Goal: Task Accomplishment & Management: Manage account settings

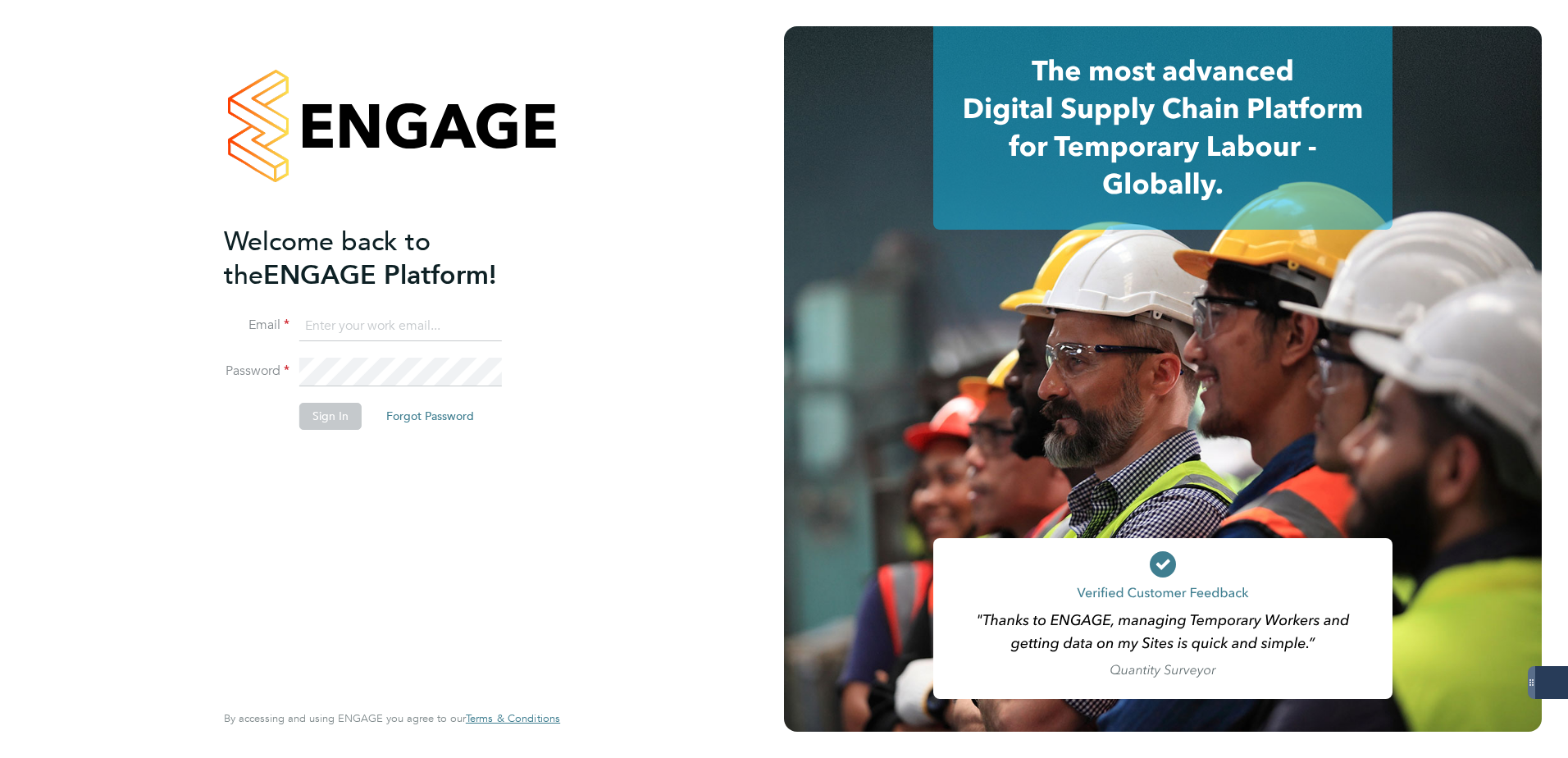
type input "ellie.mandell@konnectrecruit.co.uk"
click at [340, 414] on button "Sign In" at bounding box center [331, 415] width 63 height 26
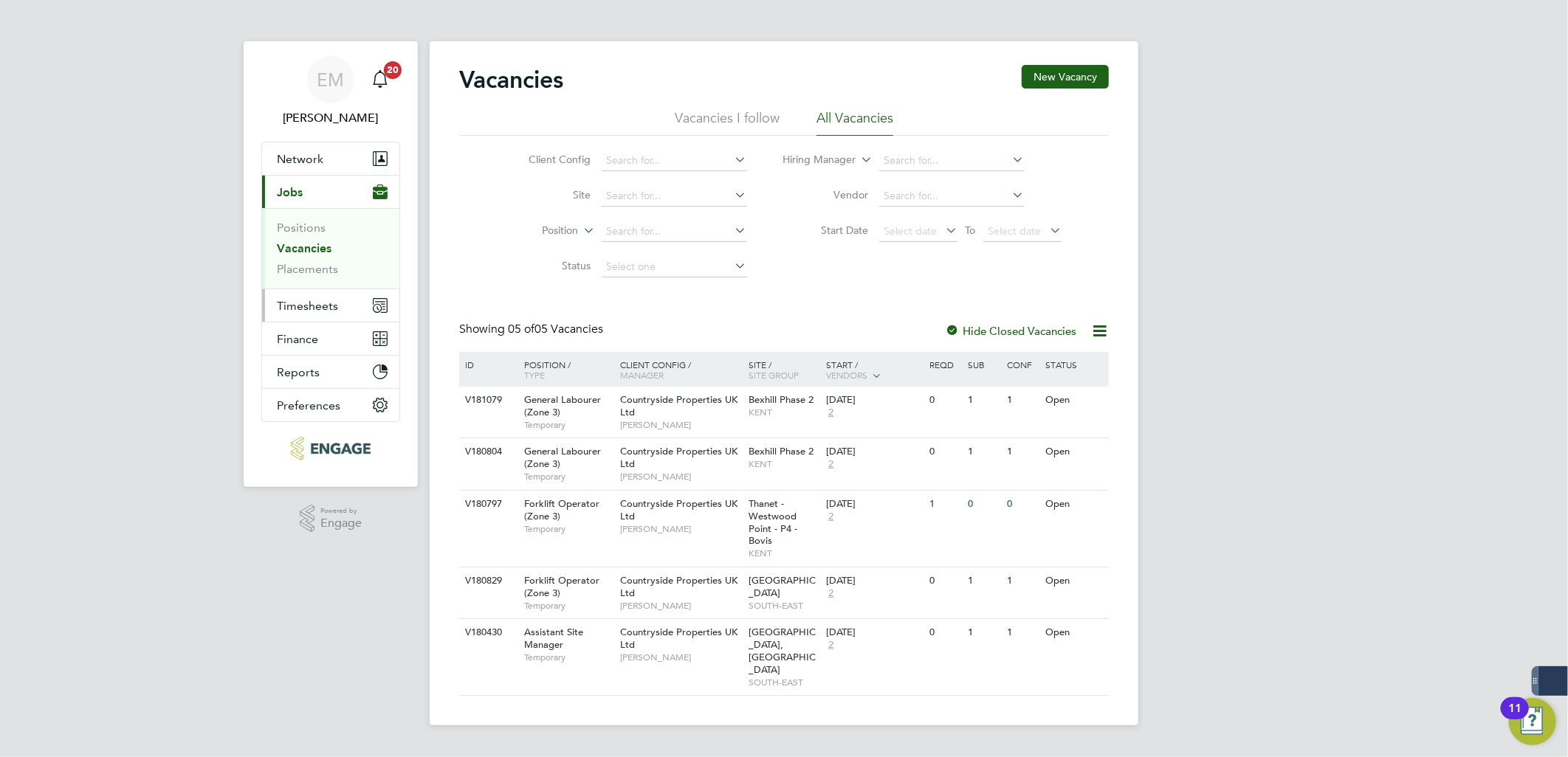
click at [318, 311] on span "Timesheets" at bounding box center [308, 305] width 61 height 14
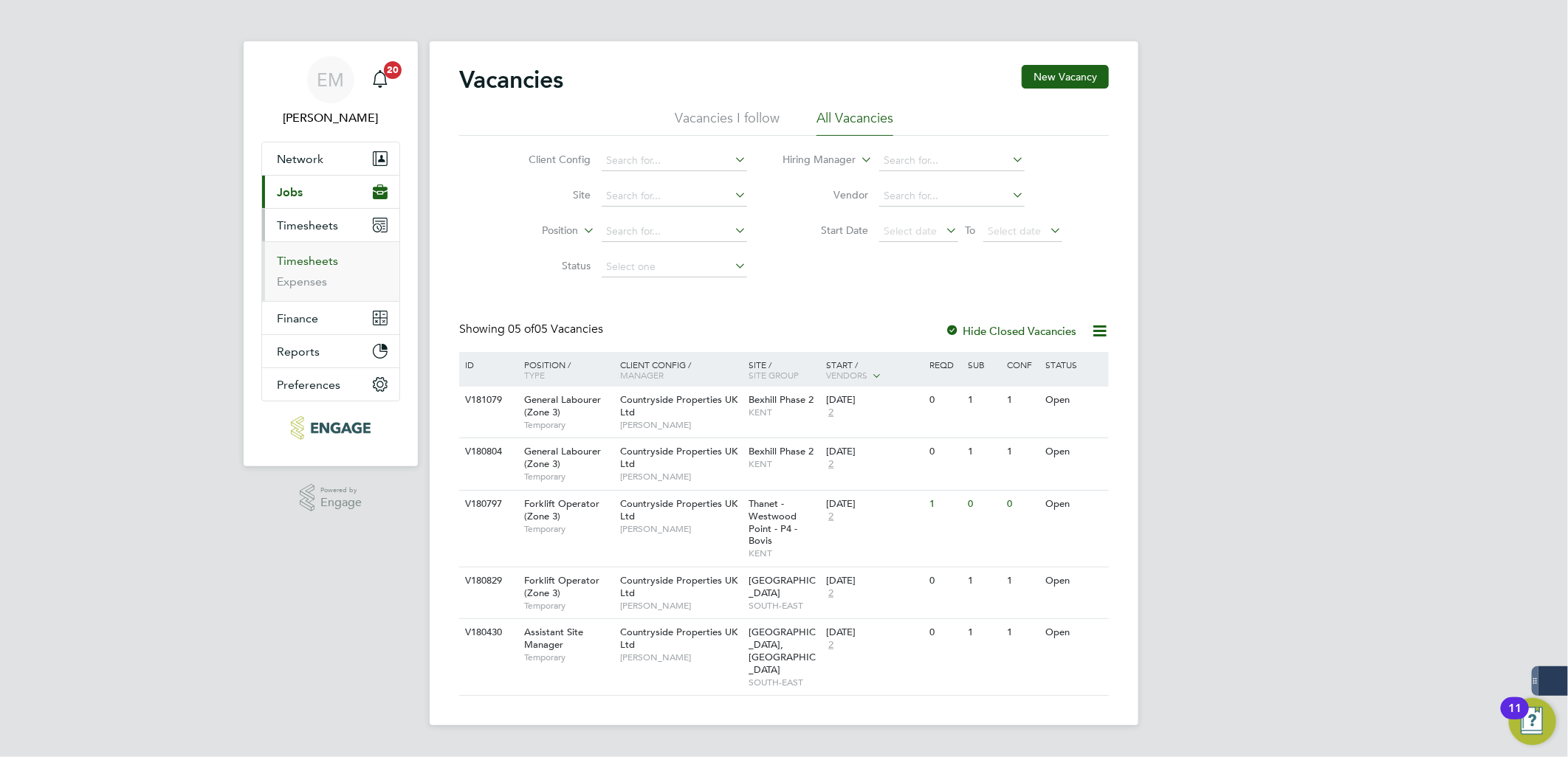
click at [312, 264] on link "Timesheets" at bounding box center [308, 261] width 61 height 14
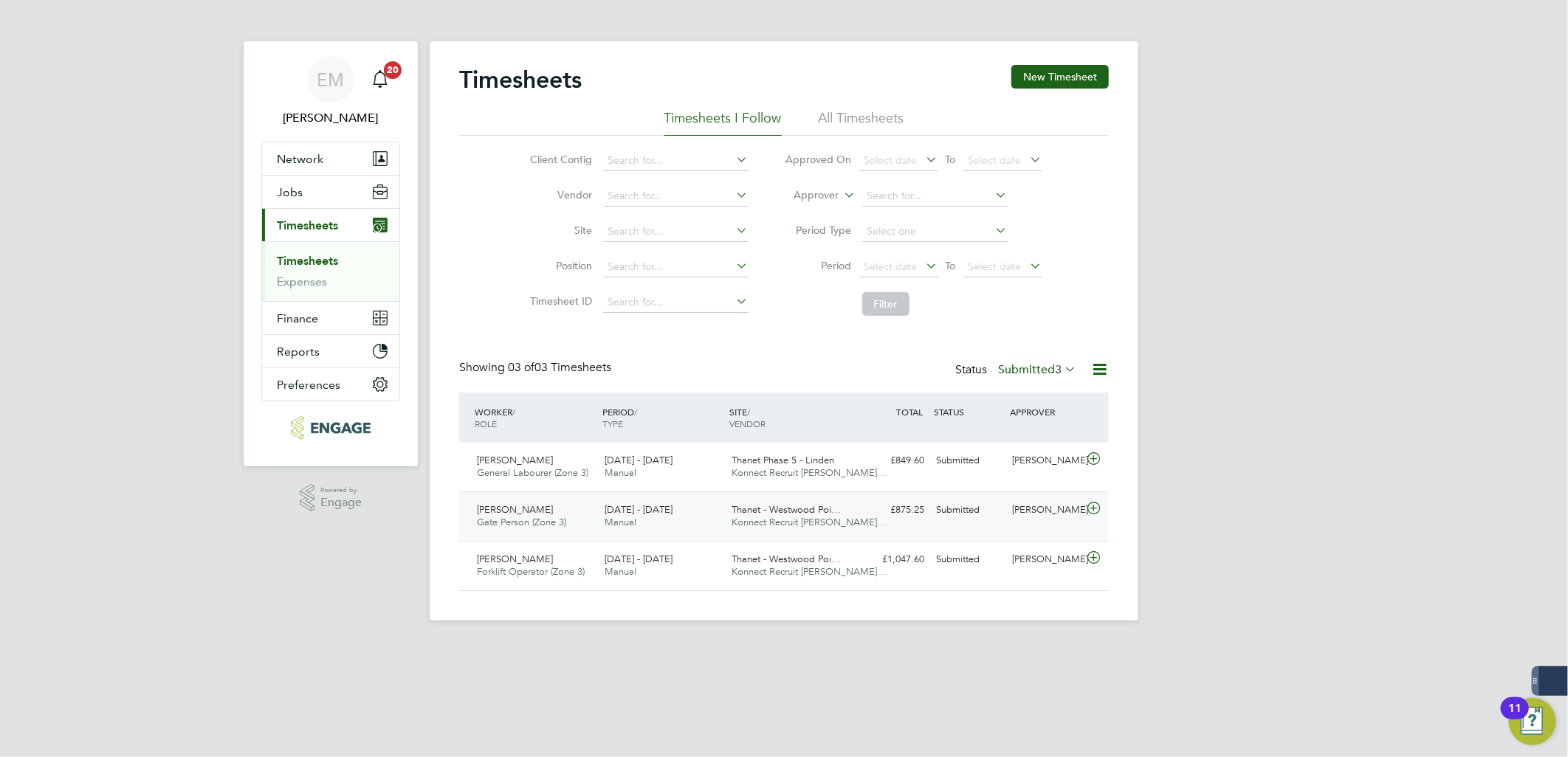
click at [1094, 513] on icon at bounding box center [1093, 508] width 19 height 12
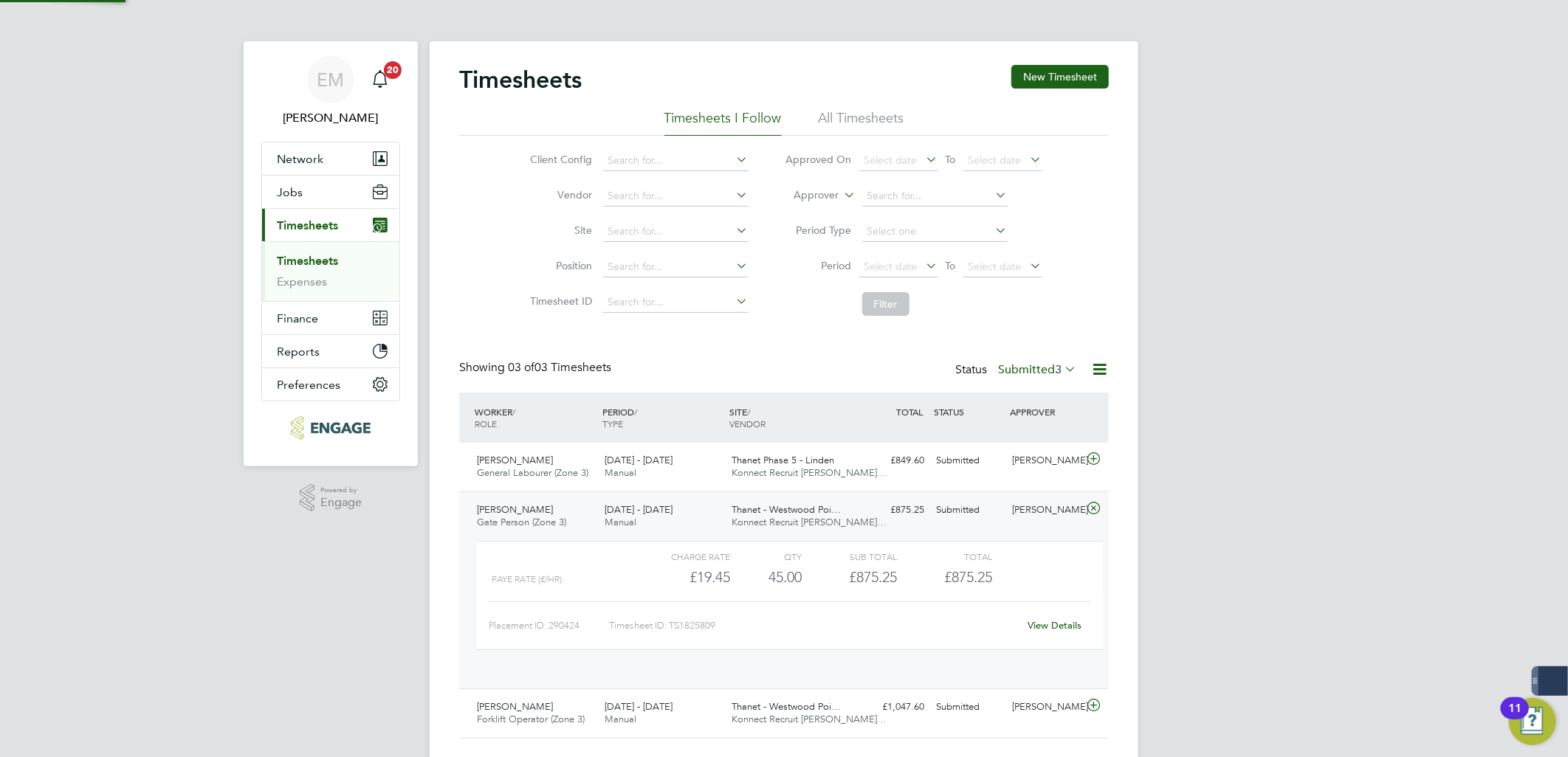
scroll to position [24, 144]
click at [1062, 624] on link "View Details" at bounding box center [1055, 625] width 54 height 13
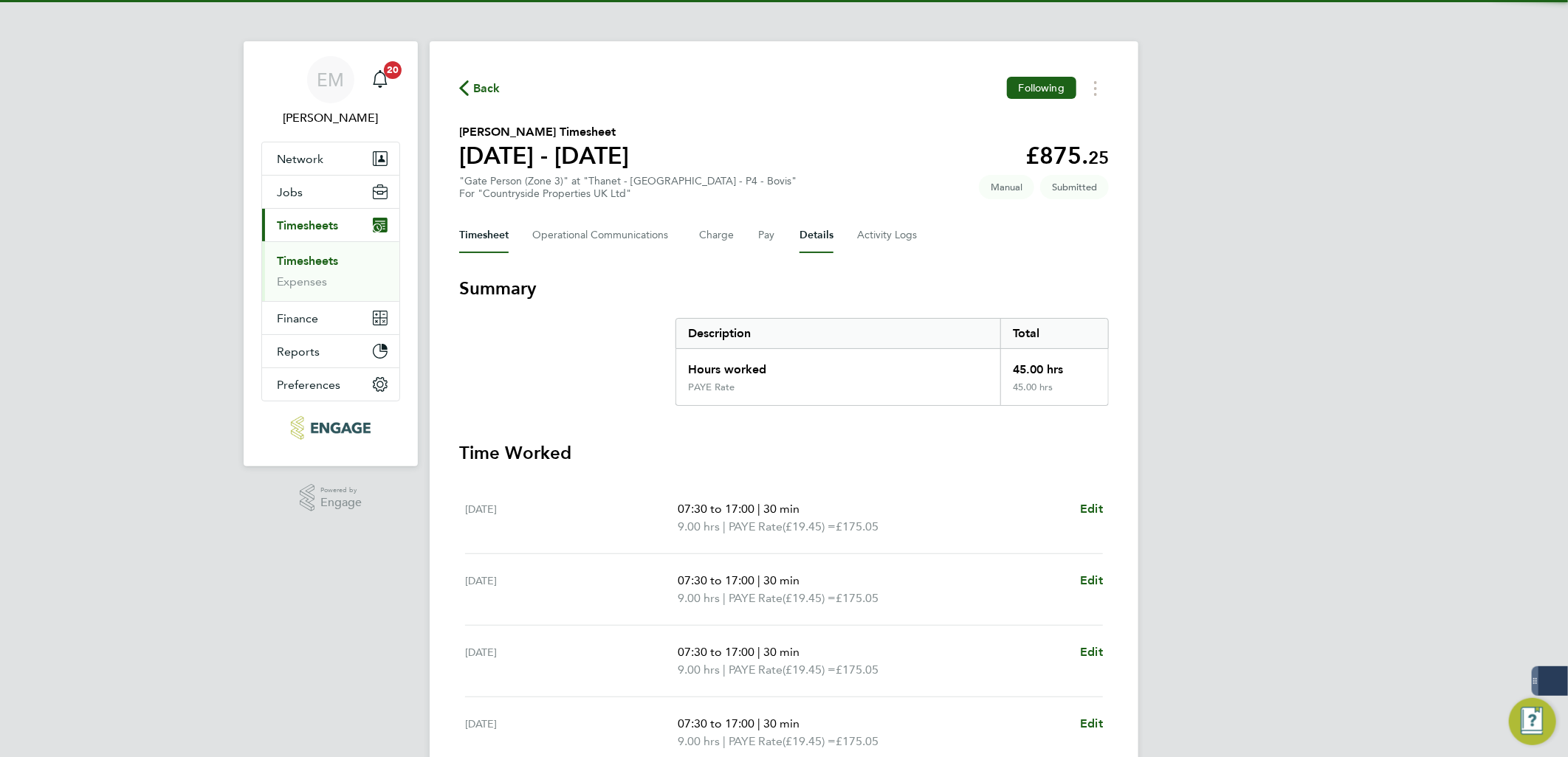
click at [803, 240] on button "Details" at bounding box center [816, 236] width 34 height 36
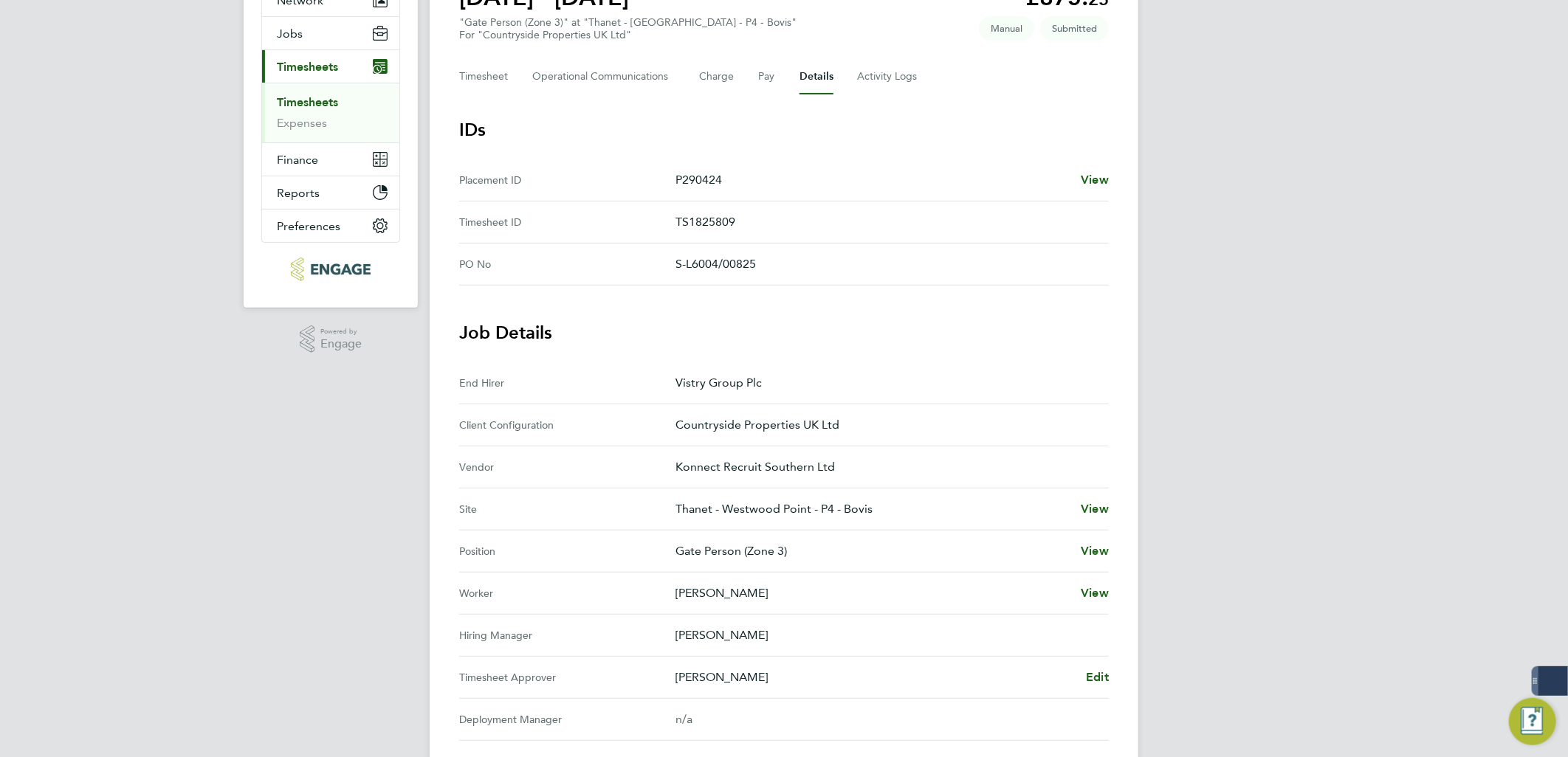
scroll to position [348, 0]
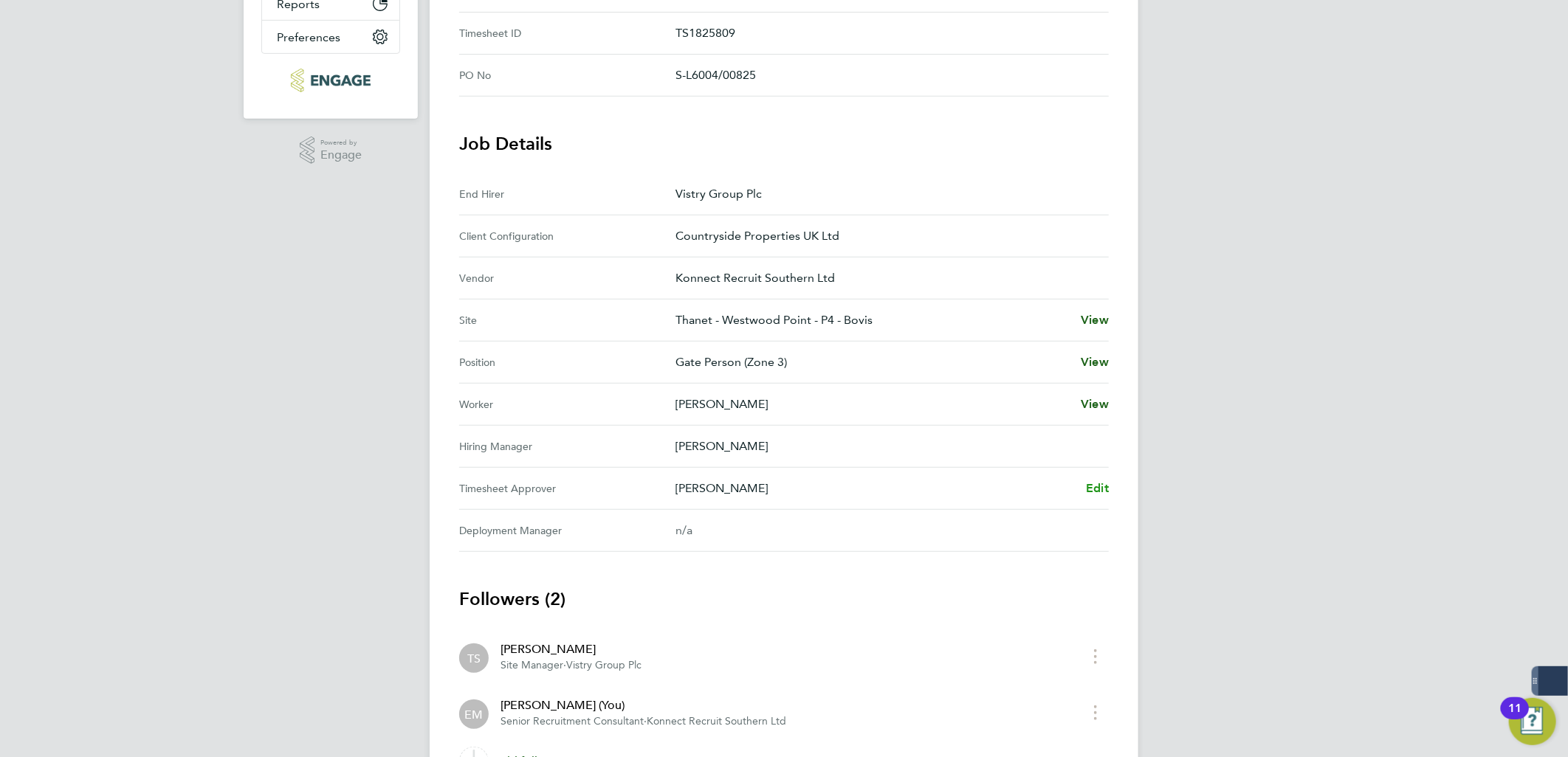
click at [1094, 487] on span "Edit" at bounding box center [1097, 487] width 23 height 14
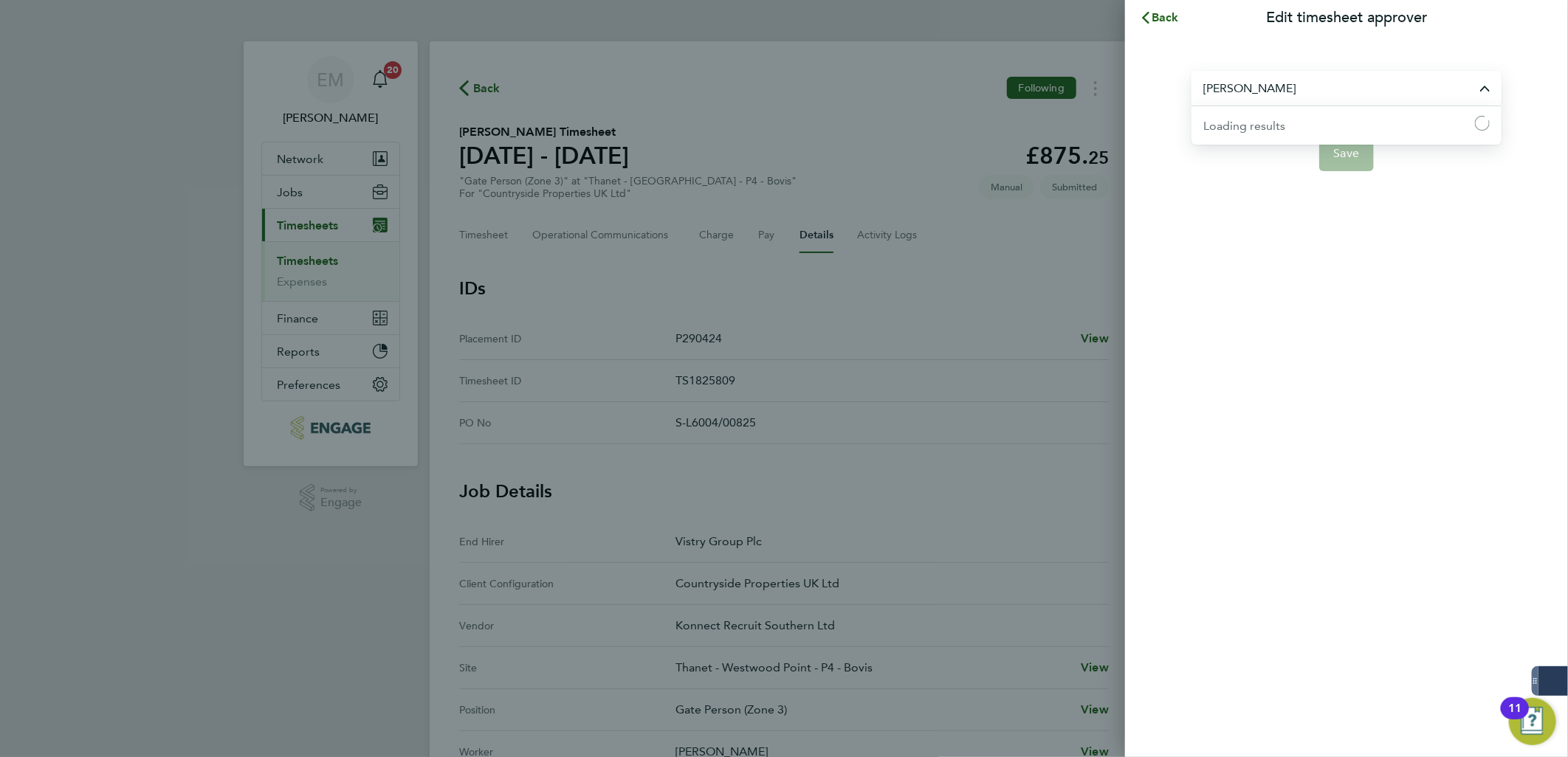
click at [1229, 94] on input "Thomas Swain" at bounding box center [1347, 88] width 310 height 35
click at [1348, 121] on li "[PERSON_NAME]" at bounding box center [1347, 124] width 310 height 36
type input "[PERSON_NAME]"
click at [1346, 141] on button "Save" at bounding box center [1347, 153] width 56 height 36
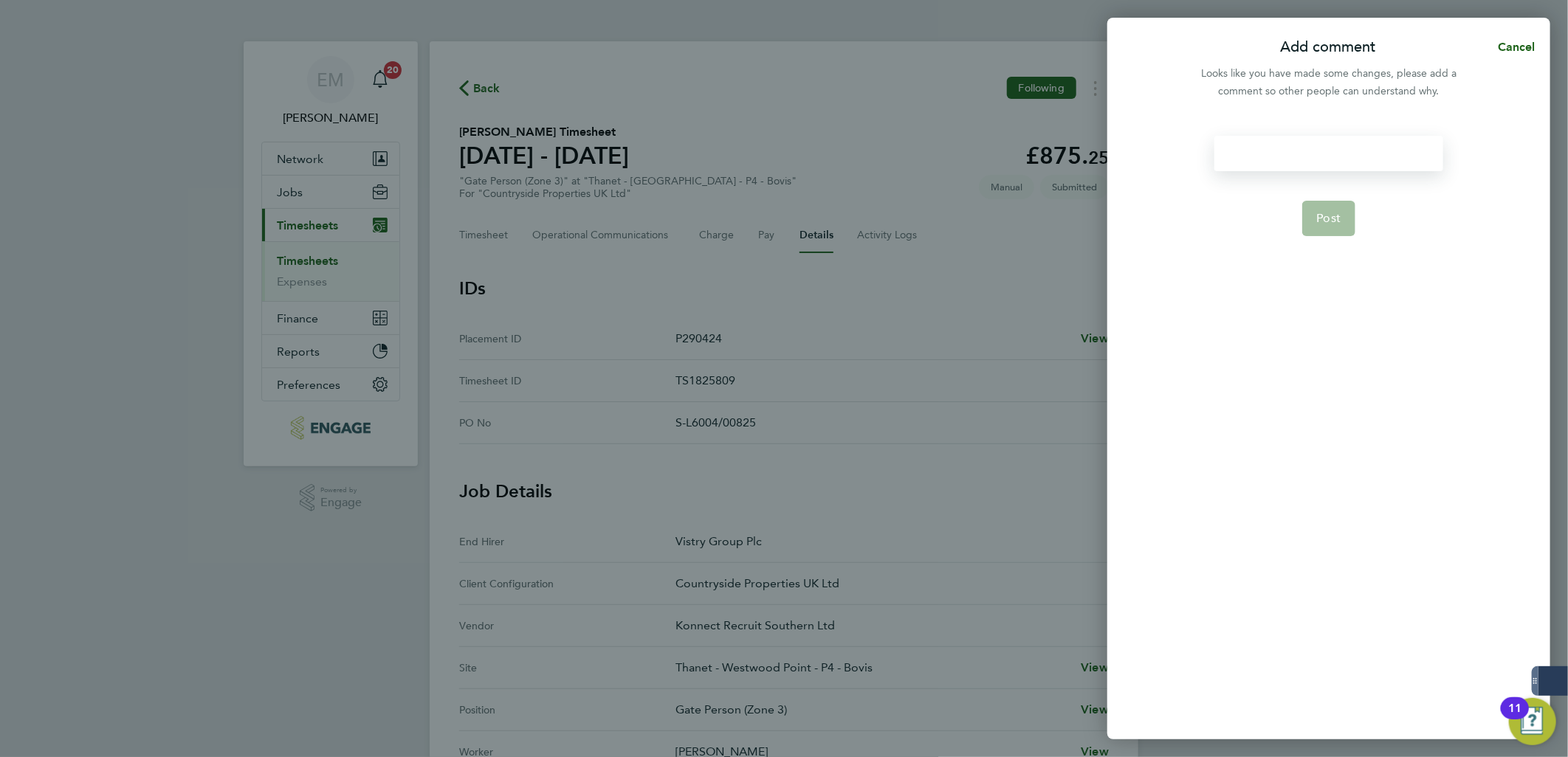
click at [1331, 150] on div at bounding box center [1328, 153] width 228 height 36
click at [1334, 211] on span "Post" at bounding box center [1329, 219] width 24 height 15
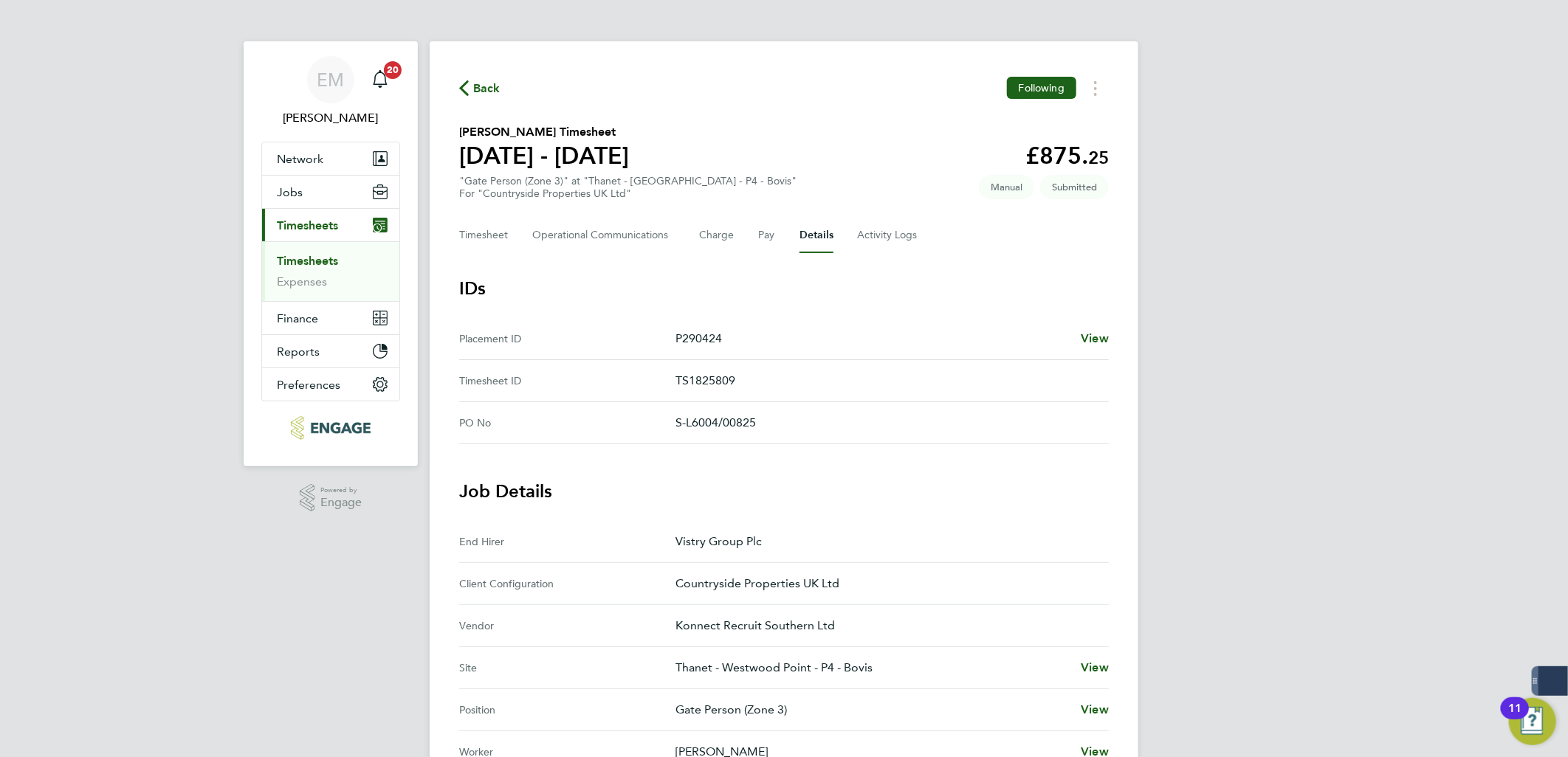
click at [329, 261] on link "Timesheets" at bounding box center [308, 261] width 61 height 14
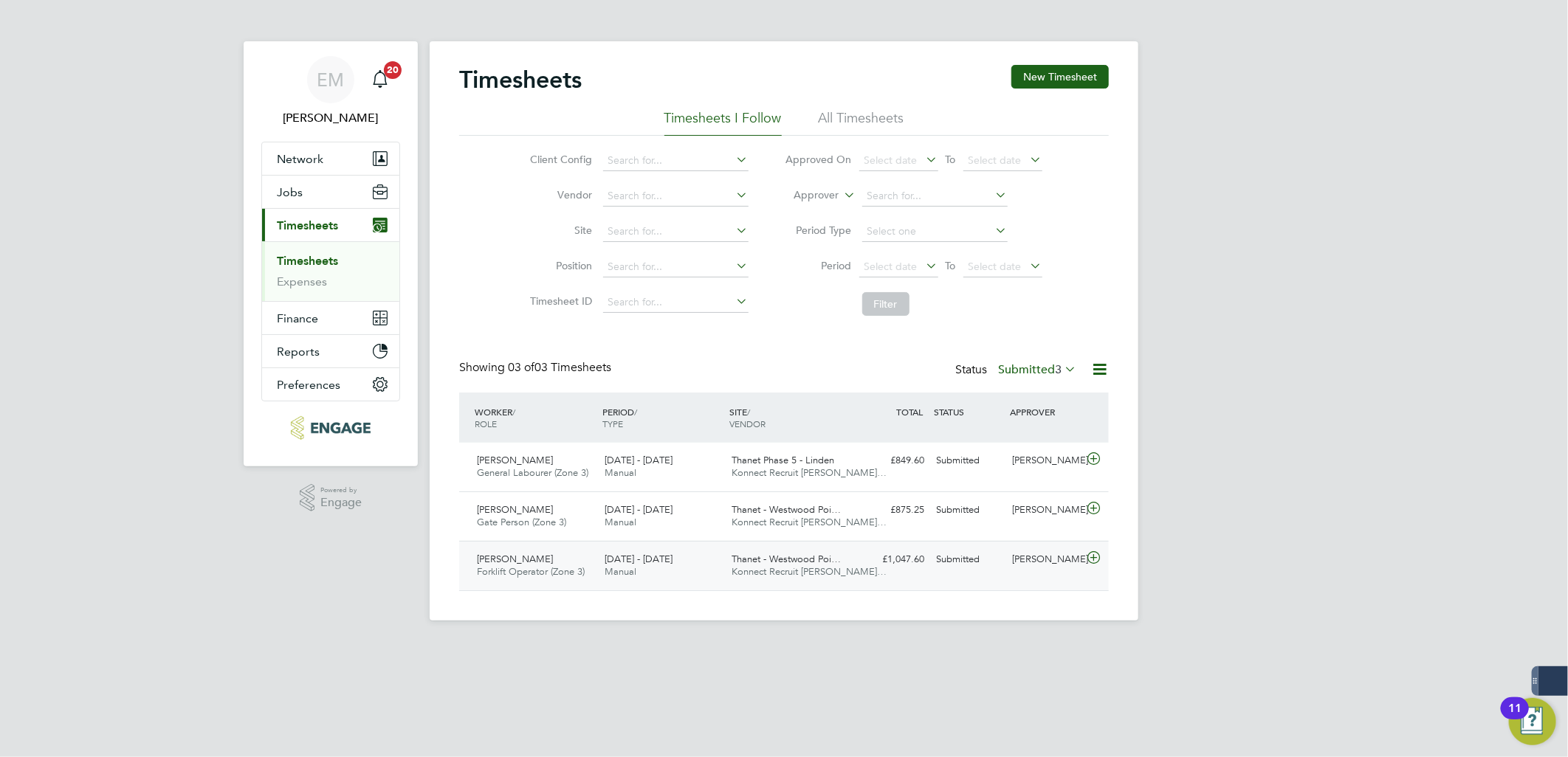
click at [1060, 559] on div "Thomas Swain" at bounding box center [1045, 560] width 77 height 24
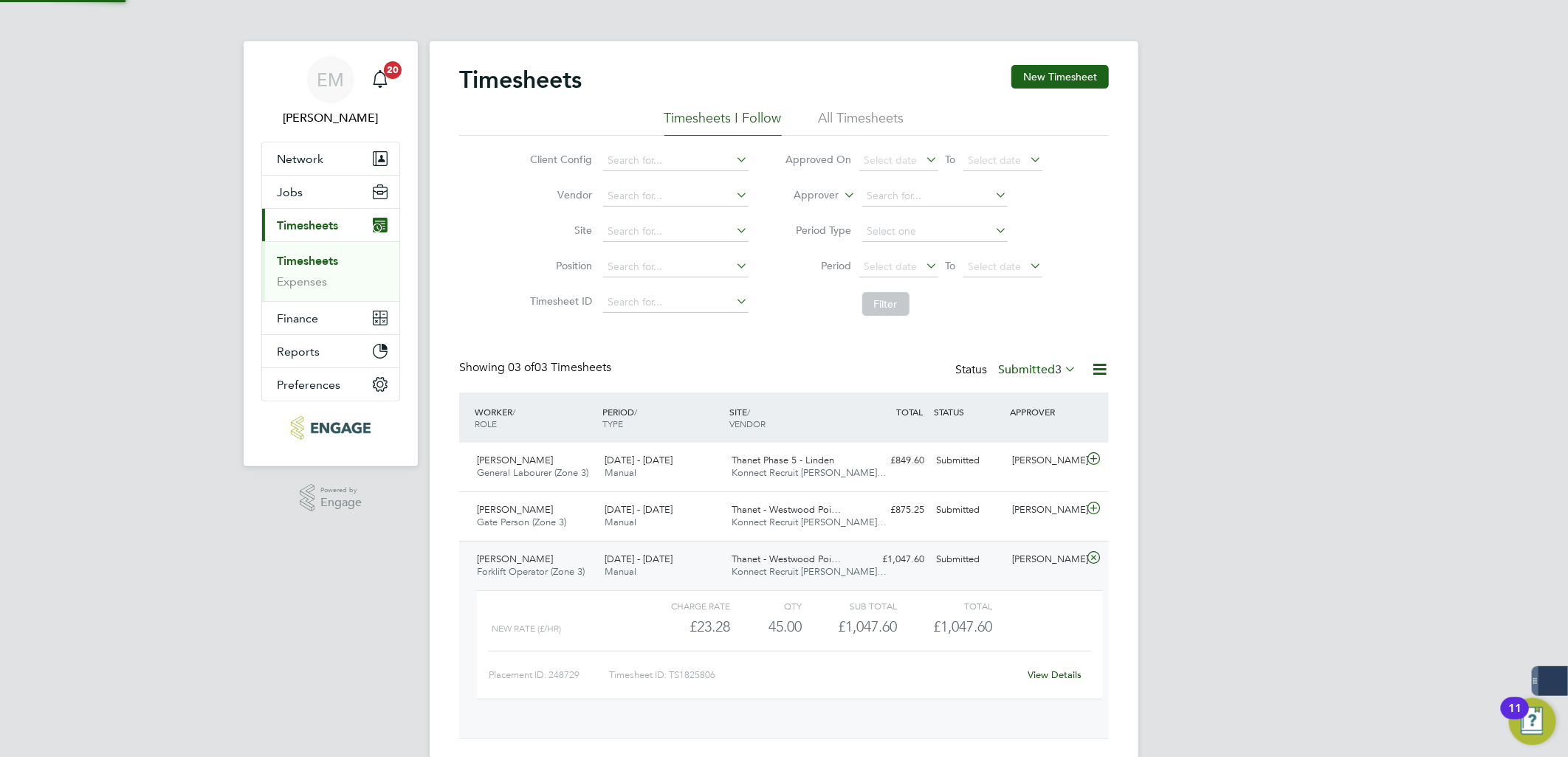
scroll to position [24, 144]
click at [1054, 677] on link "View Details" at bounding box center [1055, 675] width 54 height 13
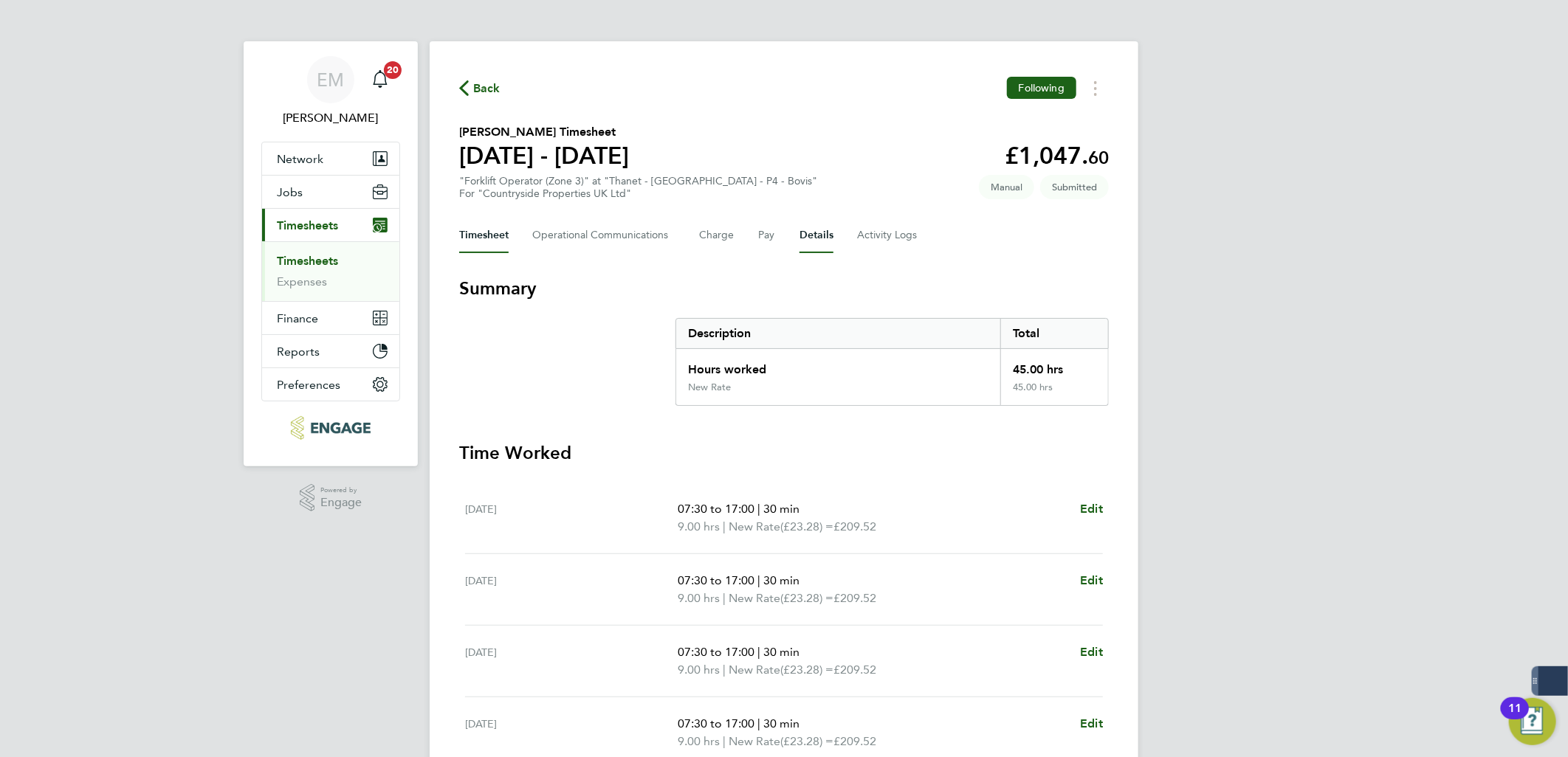
click at [799, 237] on button "Details" at bounding box center [816, 236] width 34 height 36
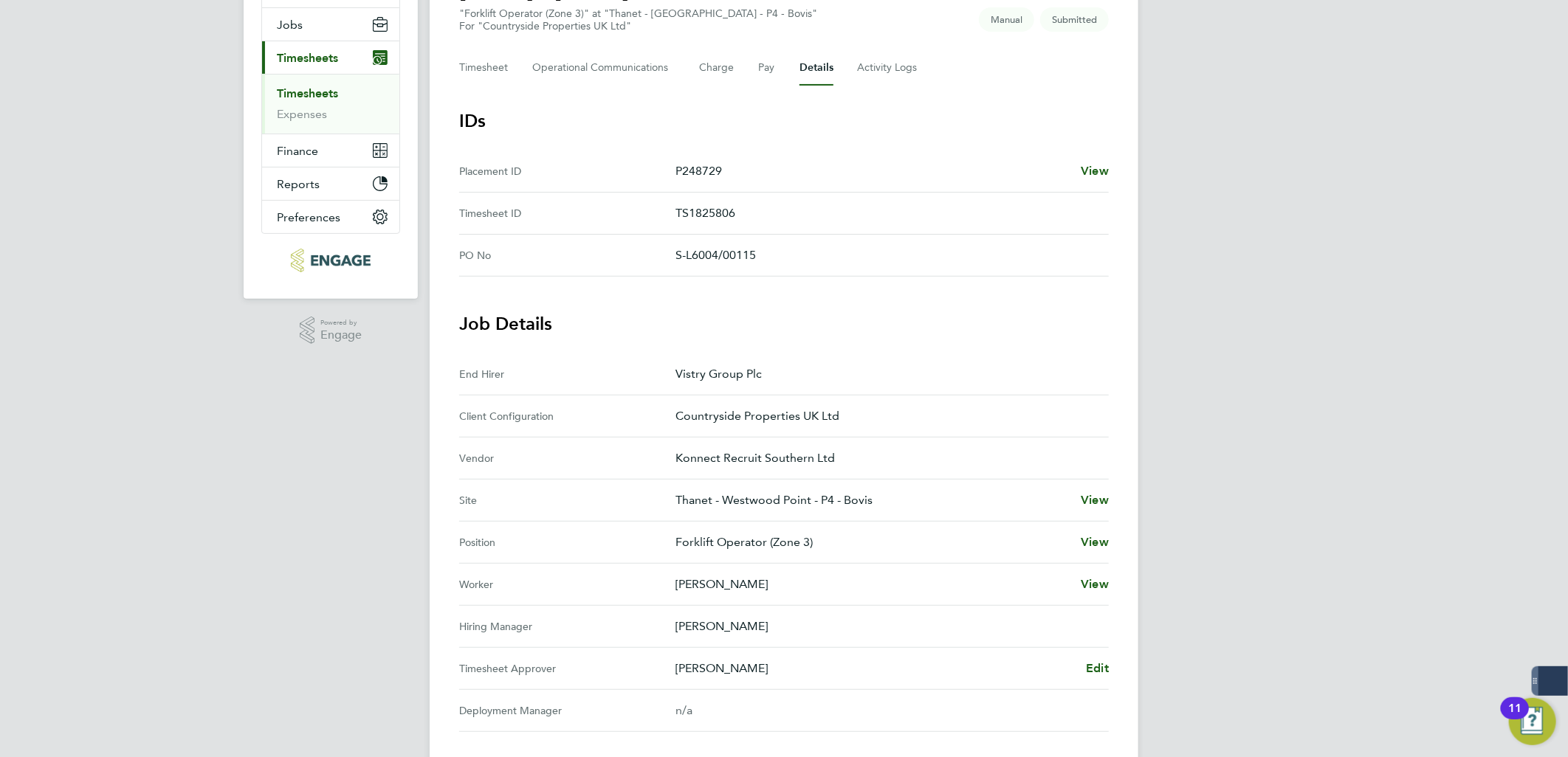
scroll to position [410, 0]
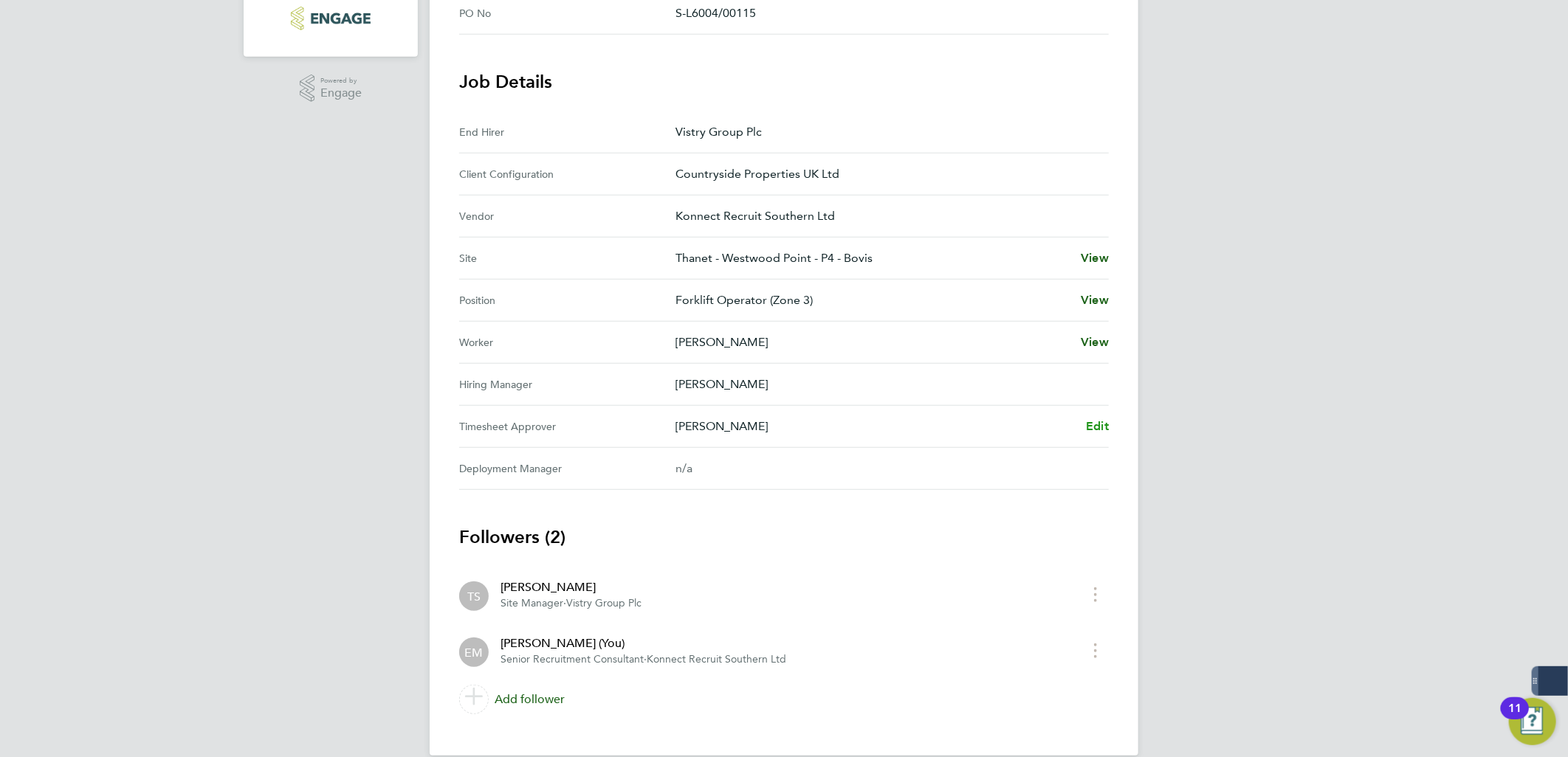
click at [1105, 423] on span "Edit" at bounding box center [1097, 425] width 23 height 14
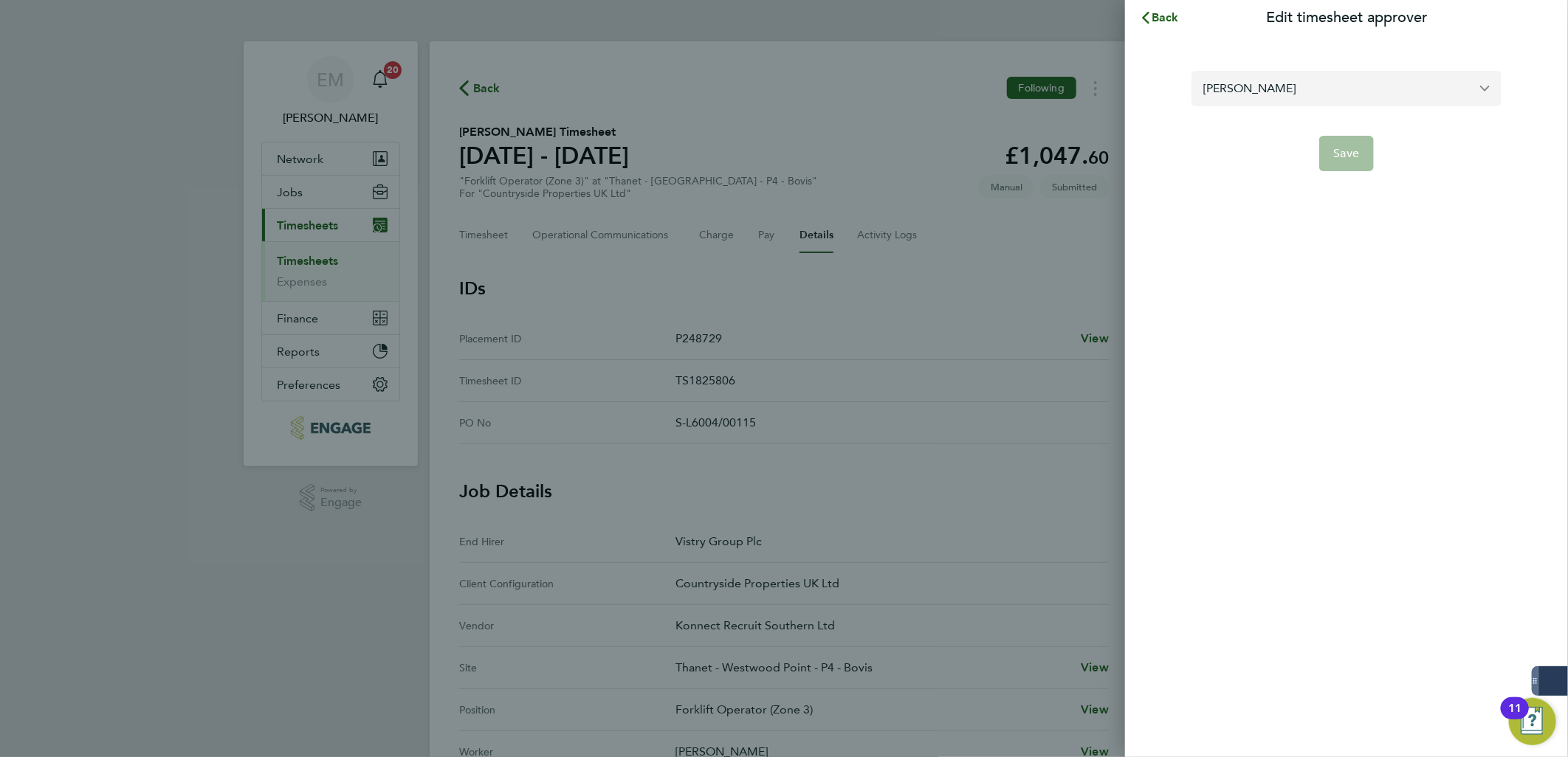
click at [1292, 86] on input "Thomas Swain" at bounding box center [1347, 88] width 310 height 35
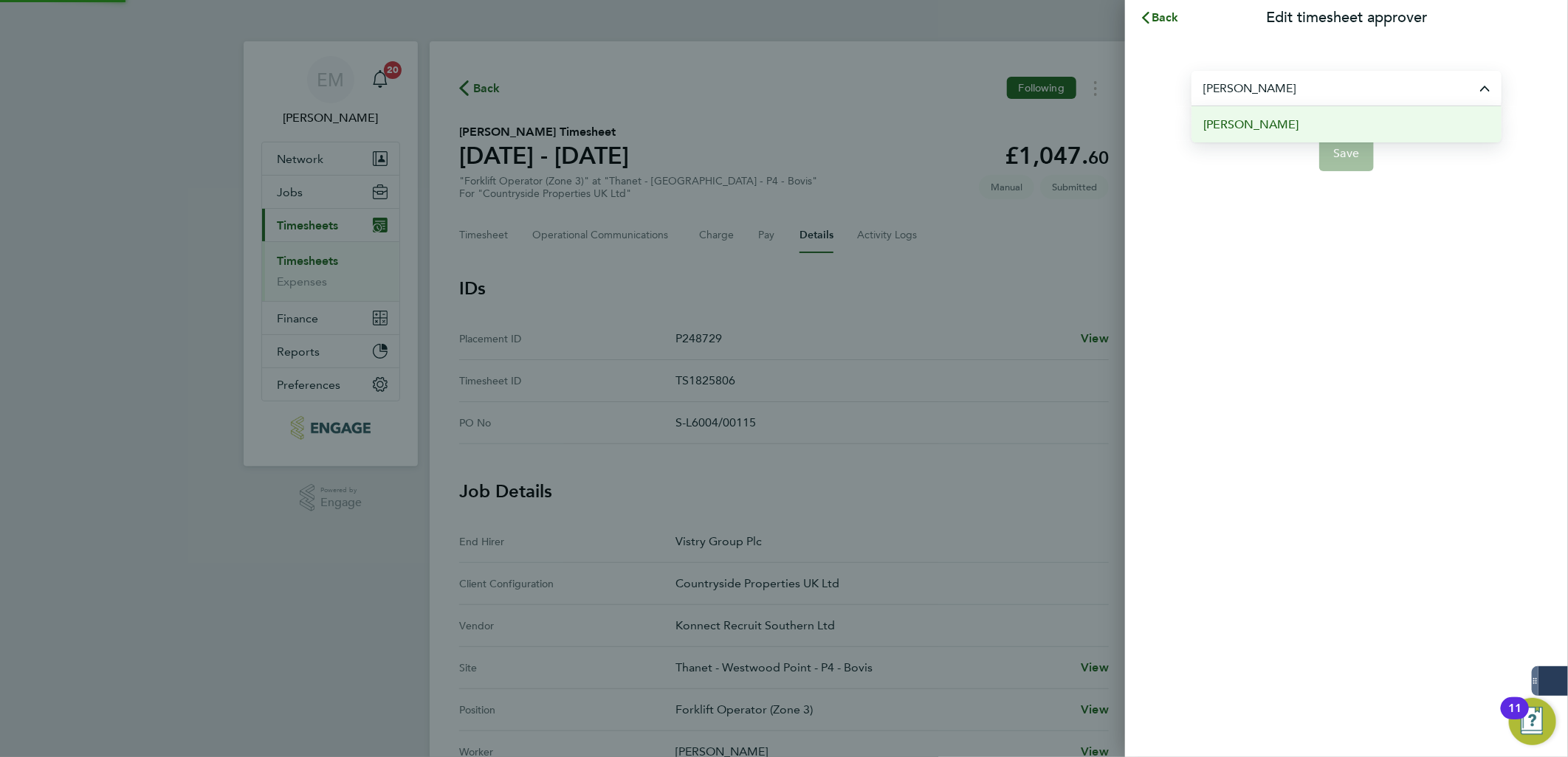
click at [1278, 125] on li "[PERSON_NAME]" at bounding box center [1347, 124] width 310 height 36
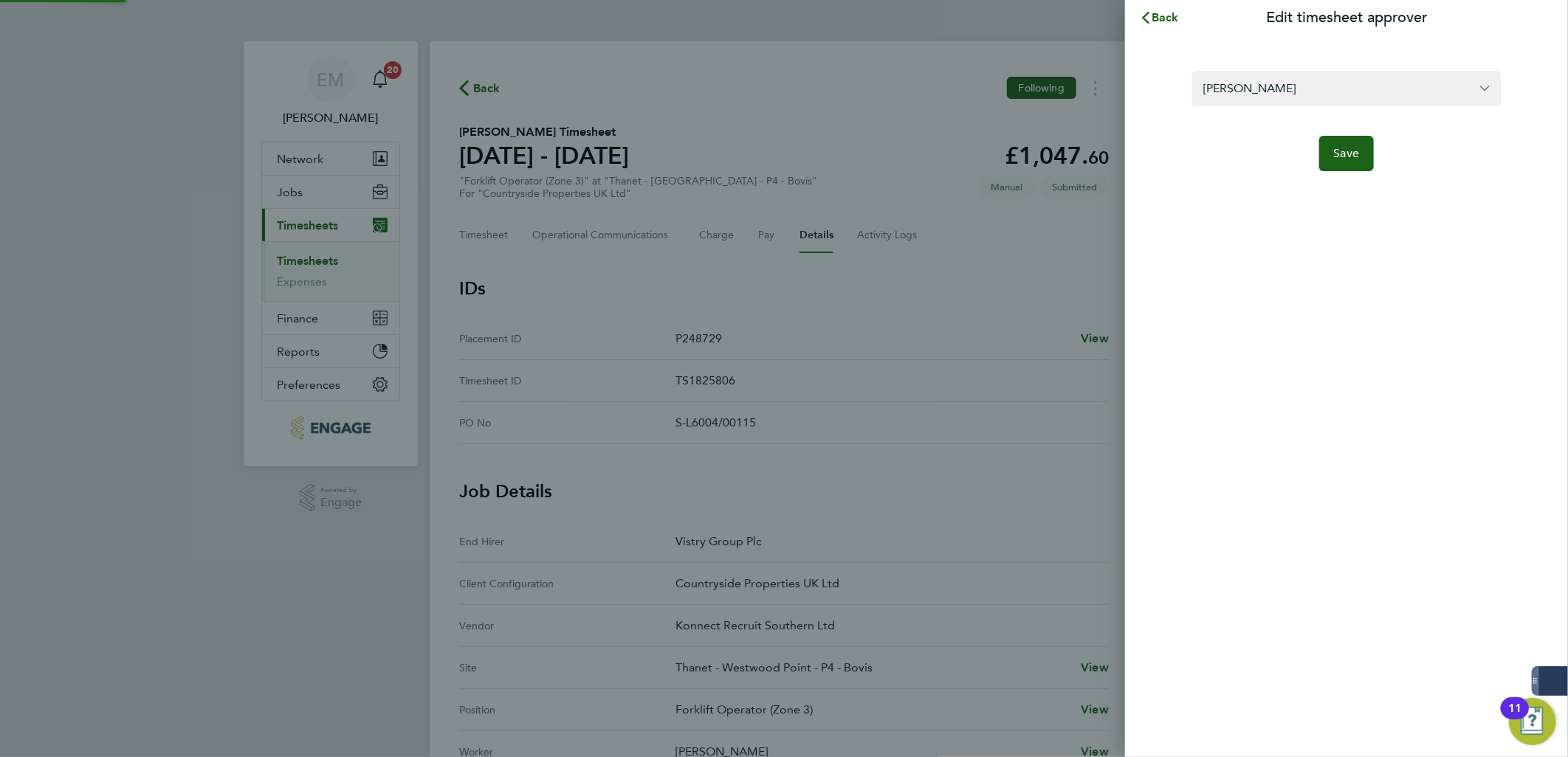
type input "[PERSON_NAME]"
click at [1339, 163] on button "Save" at bounding box center [1347, 153] width 56 height 36
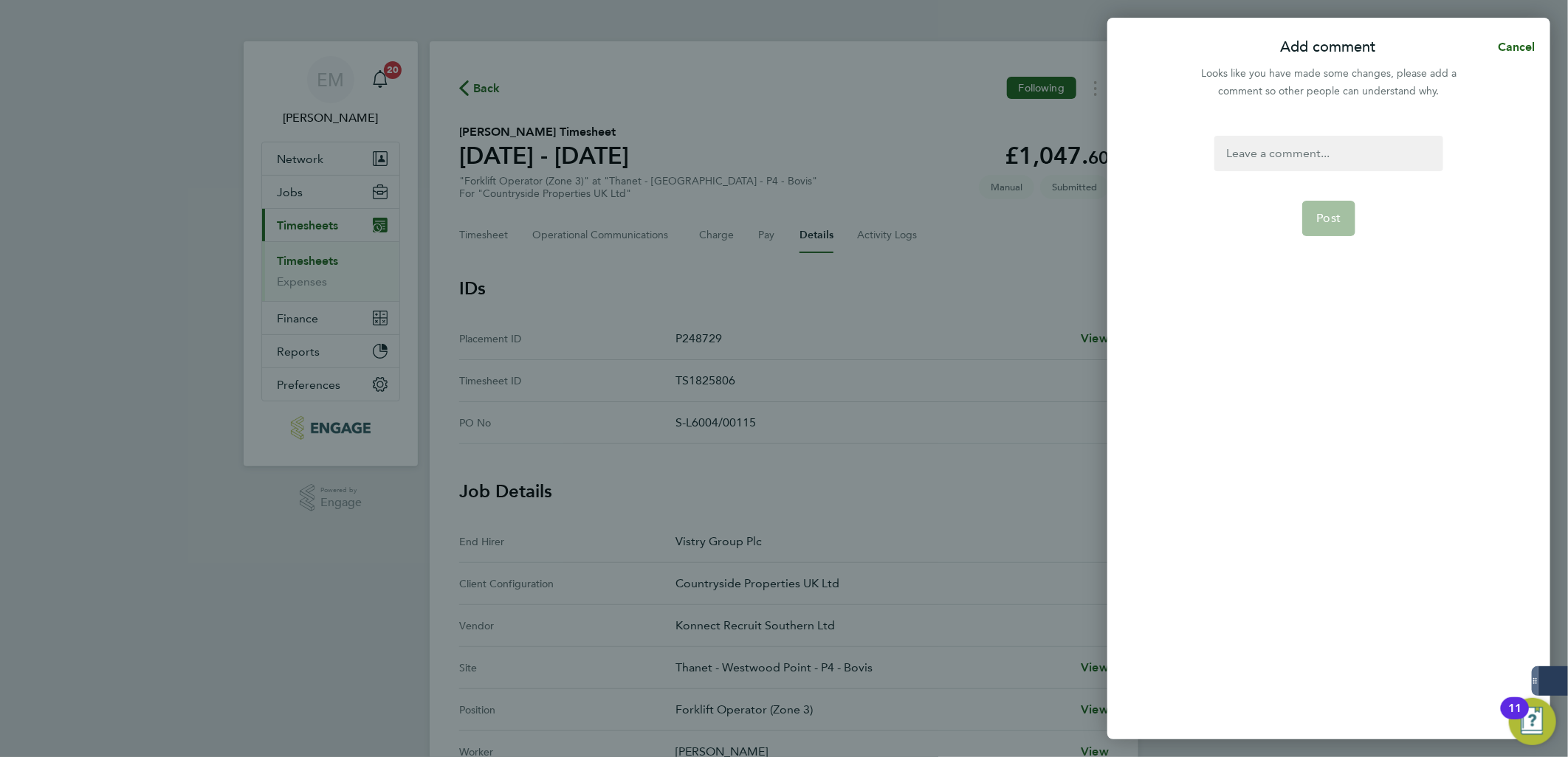
click at [1342, 160] on div at bounding box center [1328, 153] width 228 height 36
click at [1334, 215] on span "Post" at bounding box center [1329, 219] width 24 height 15
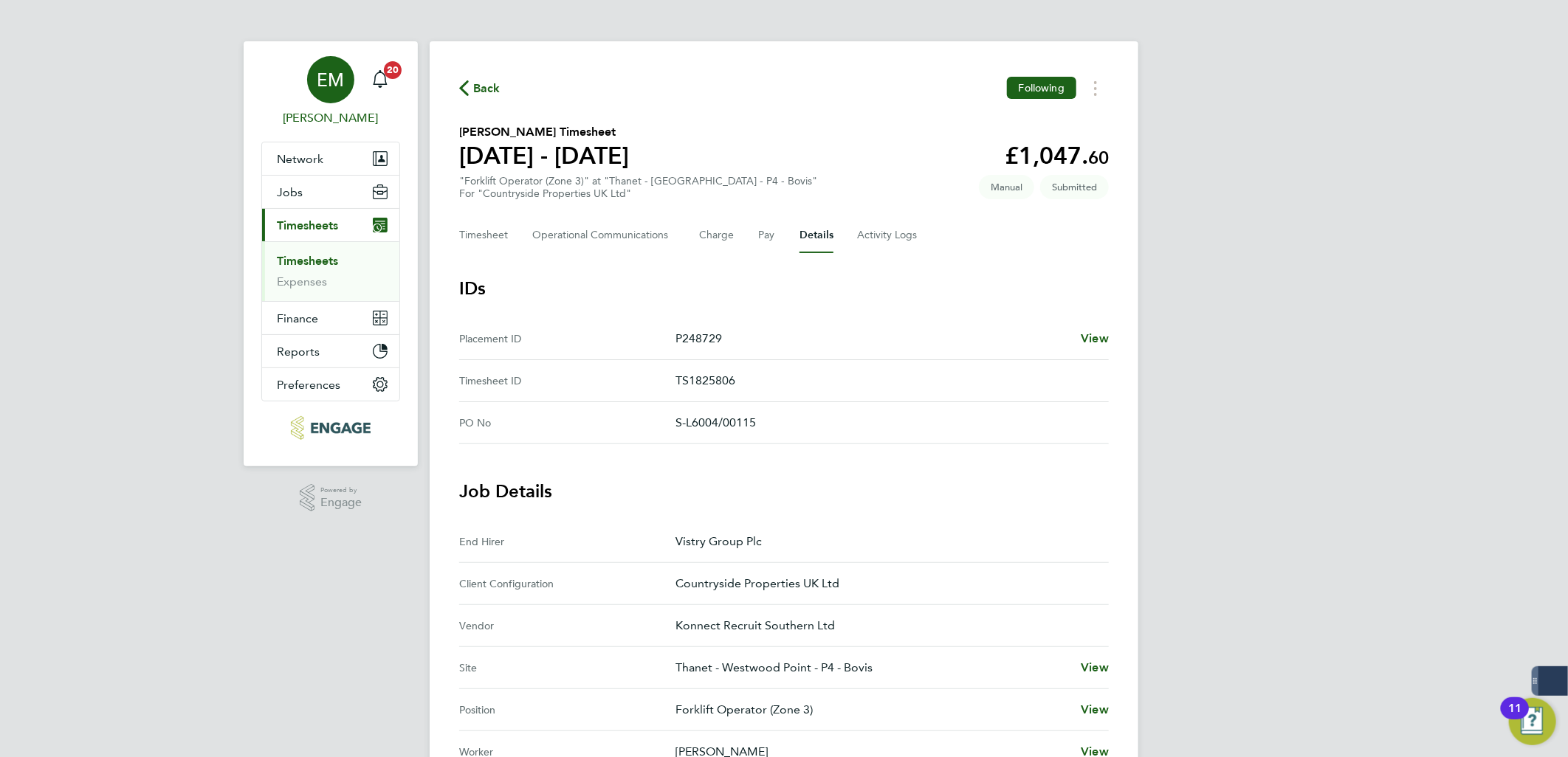
click at [350, 87] on div "EM" at bounding box center [330, 80] width 48 height 48
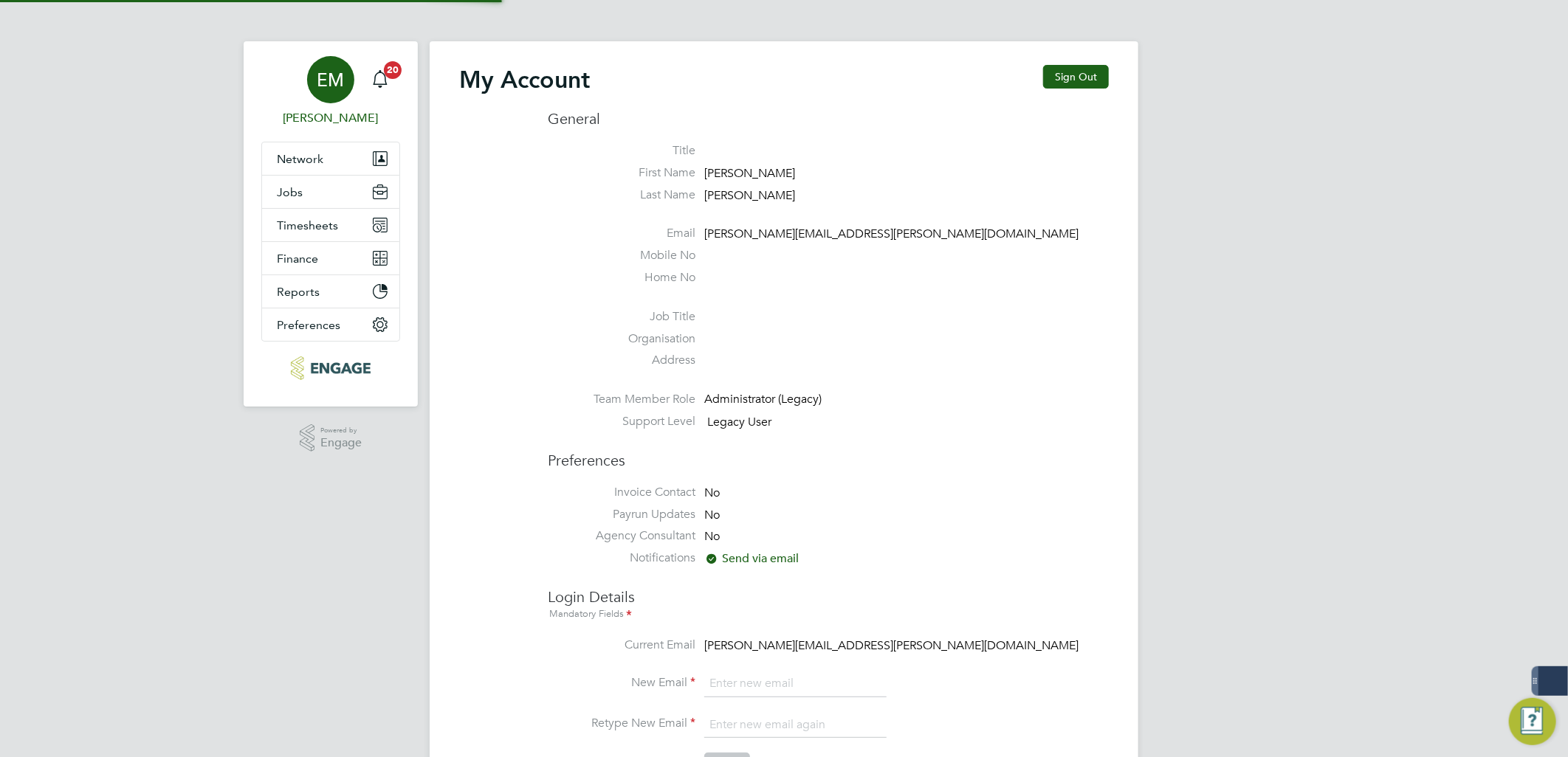
type input "ellie.mandell@konnectrecruit.co.uk"
click at [1058, 83] on button "Sign Out" at bounding box center [1075, 76] width 65 height 23
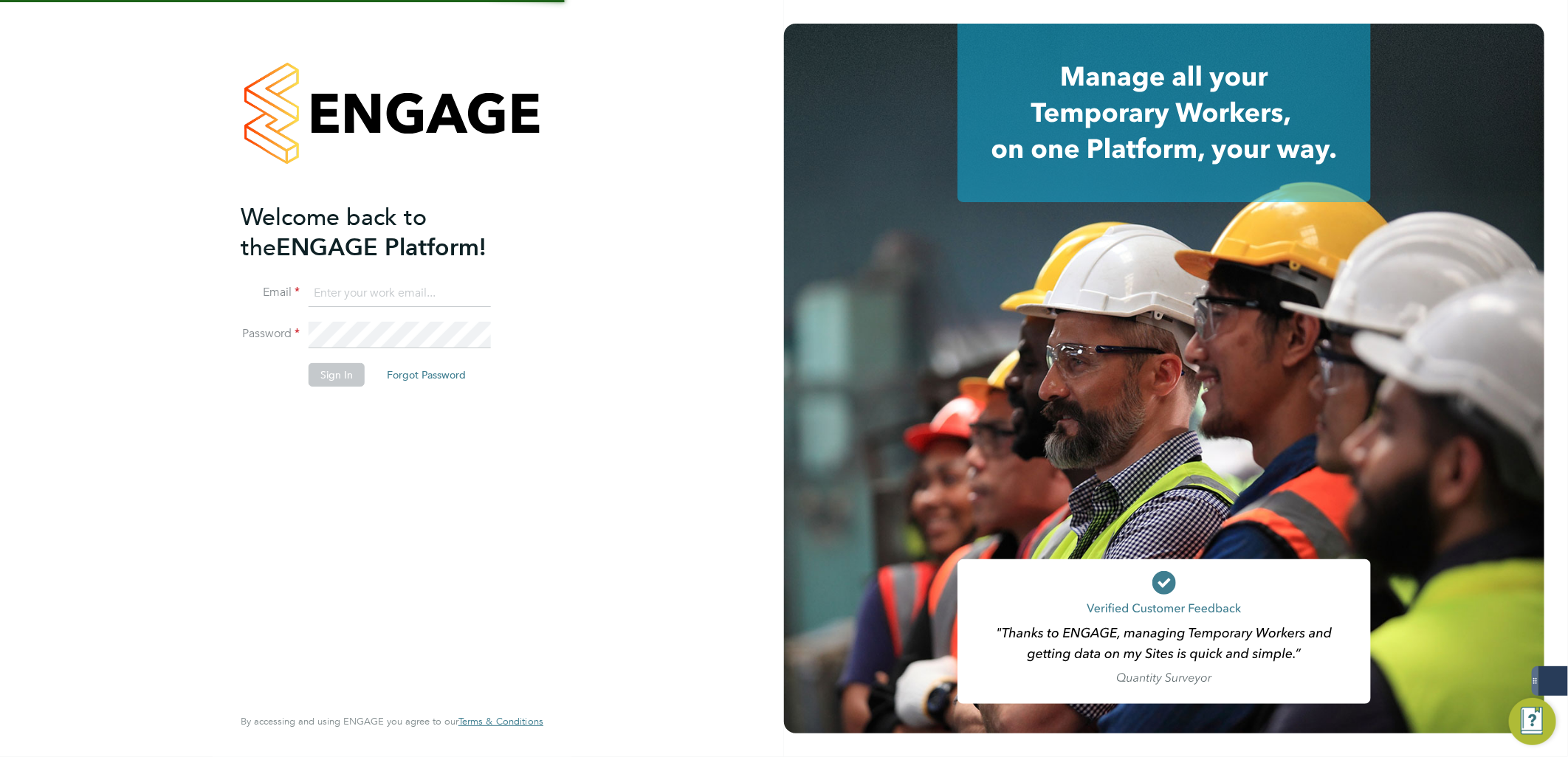
type input "ellie.mandell@konnectrecruit.co.uk"
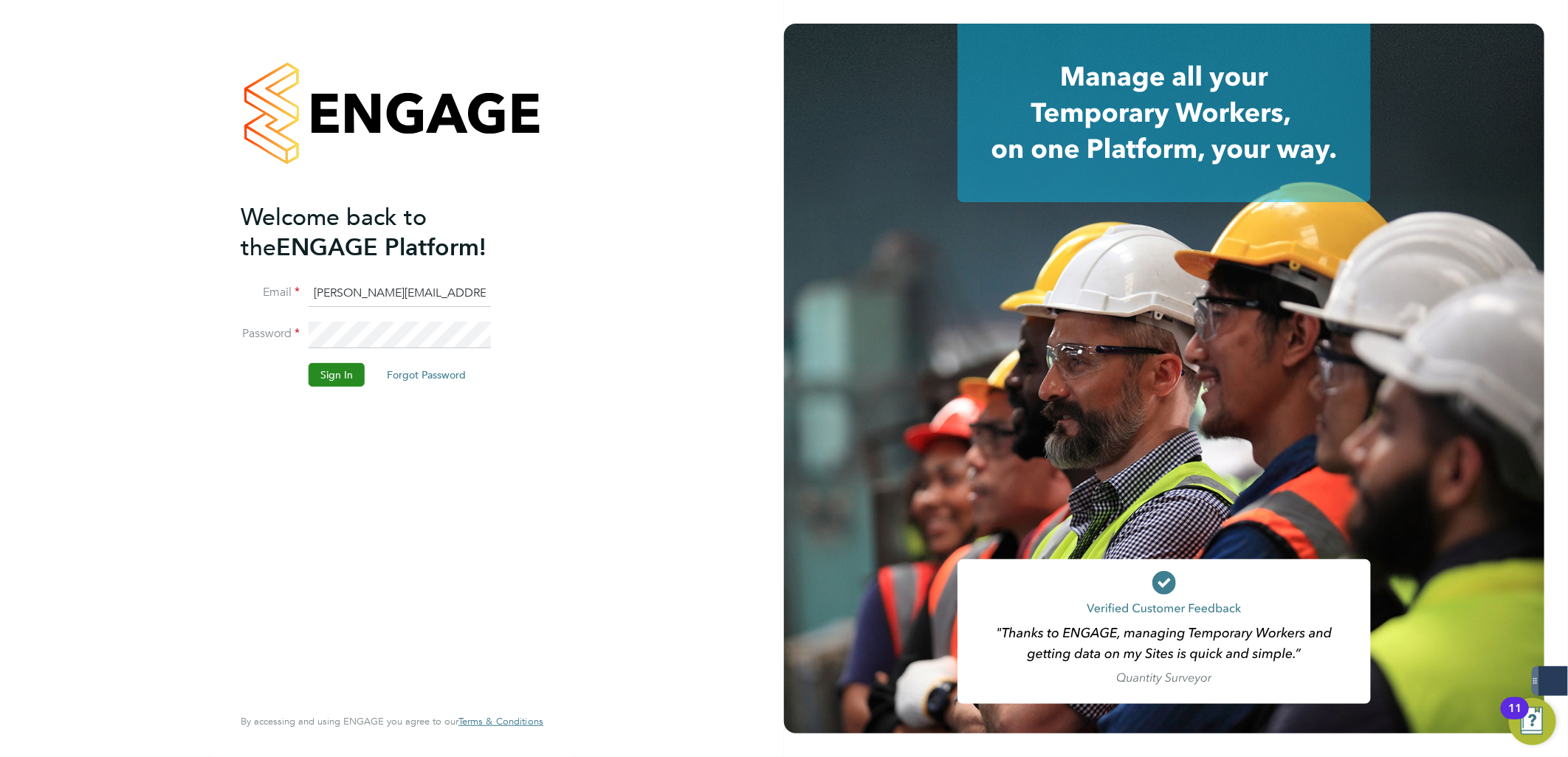
click at [354, 374] on button "Sign In" at bounding box center [337, 374] width 57 height 23
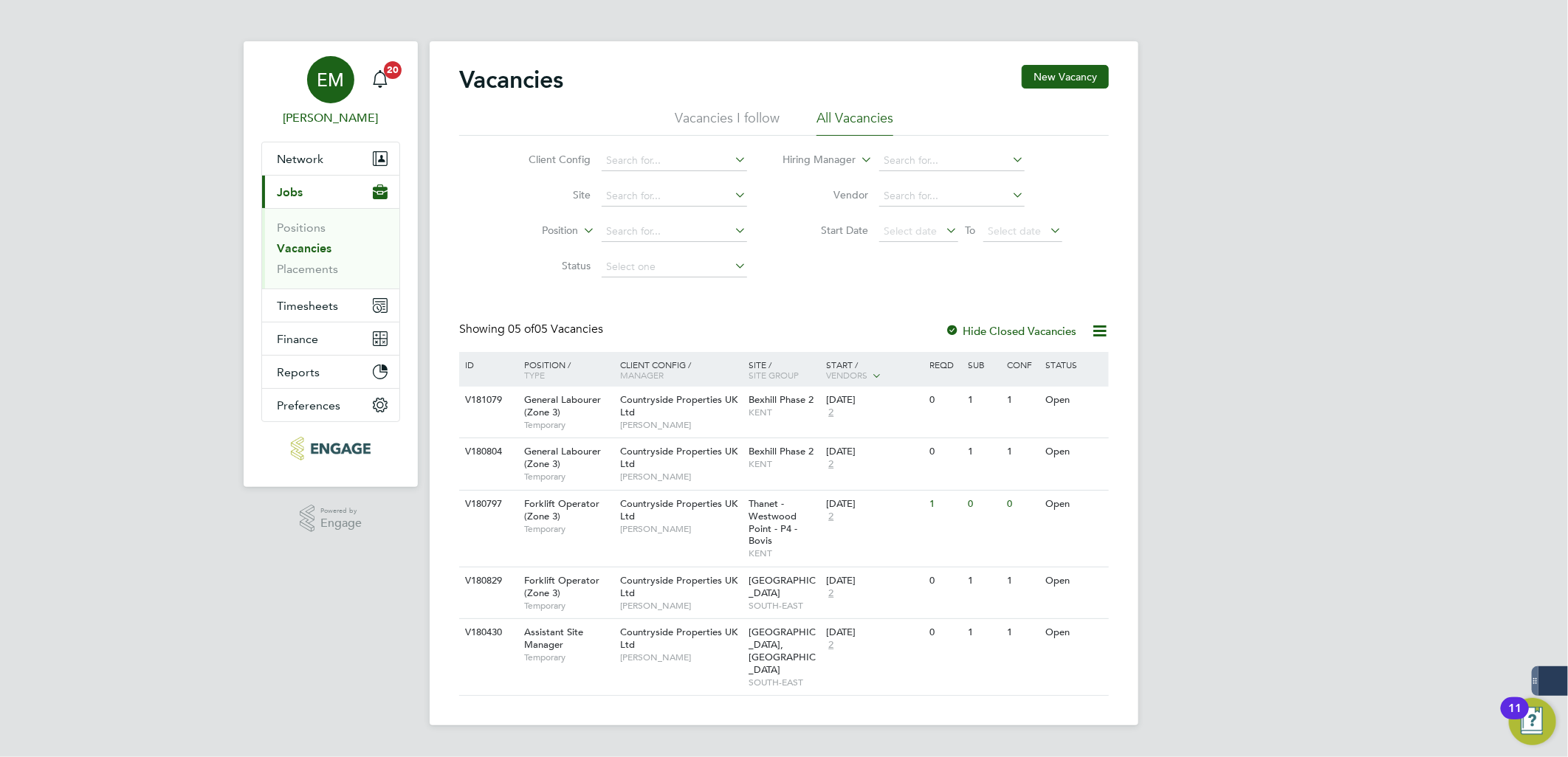
click at [345, 104] on link "EM [PERSON_NAME]" at bounding box center [331, 92] width 139 height 71
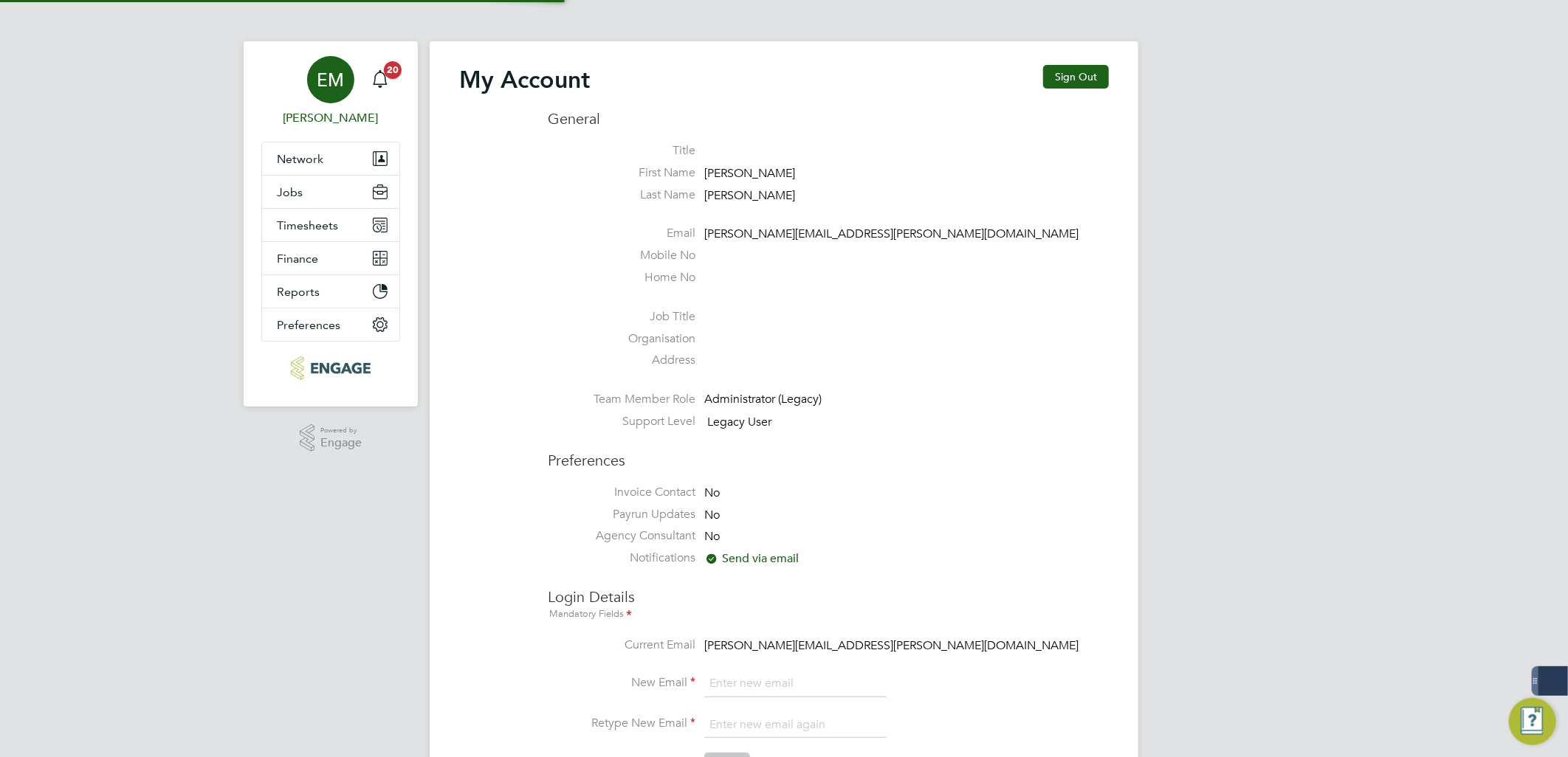
type input "[PERSON_NAME][EMAIL_ADDRESS][PERSON_NAME][DOMAIN_NAME]"
click at [333, 100] on div "EM" at bounding box center [330, 80] width 48 height 48
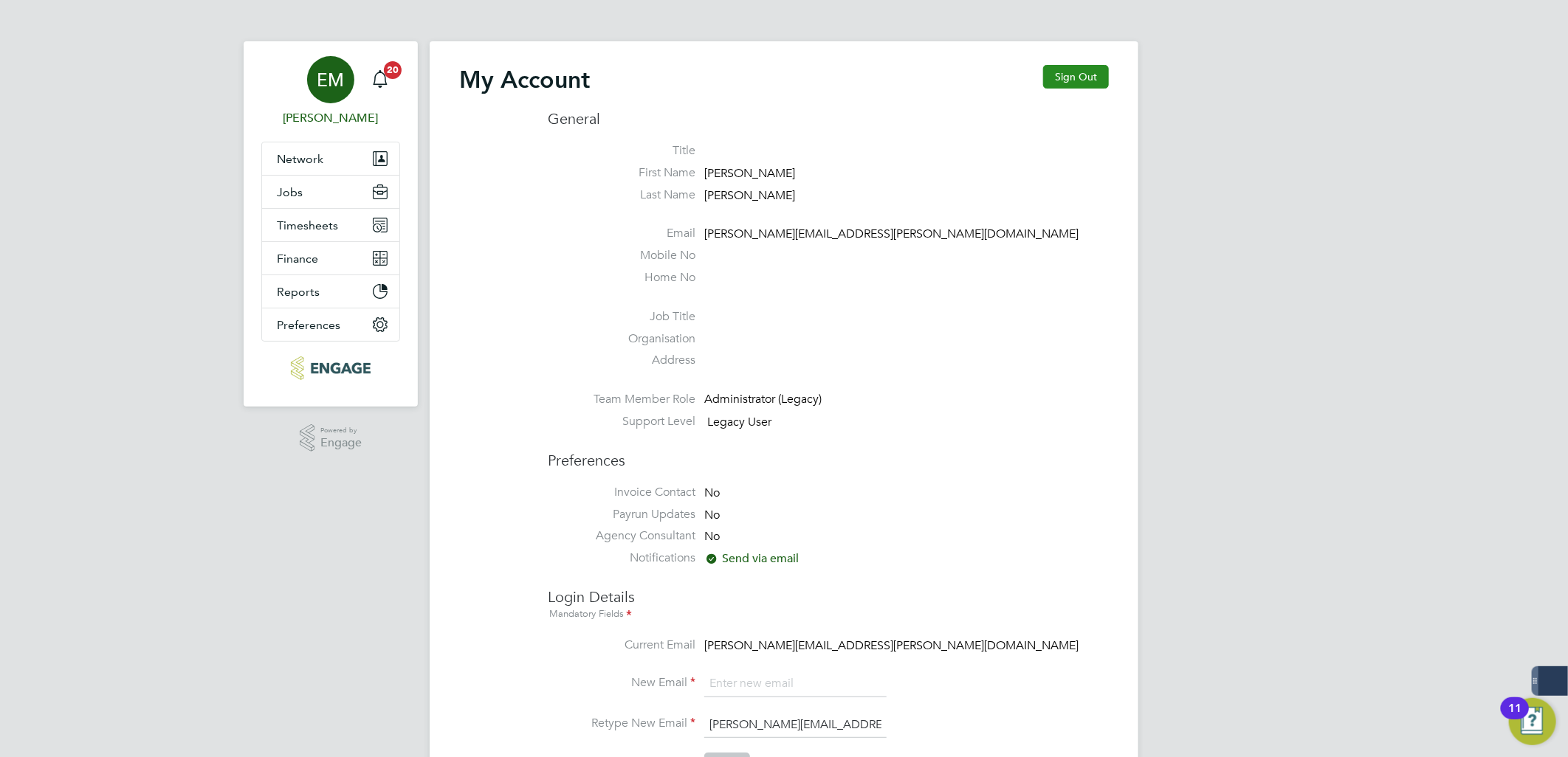
click at [1054, 77] on button "Sign Out" at bounding box center [1075, 76] width 65 height 23
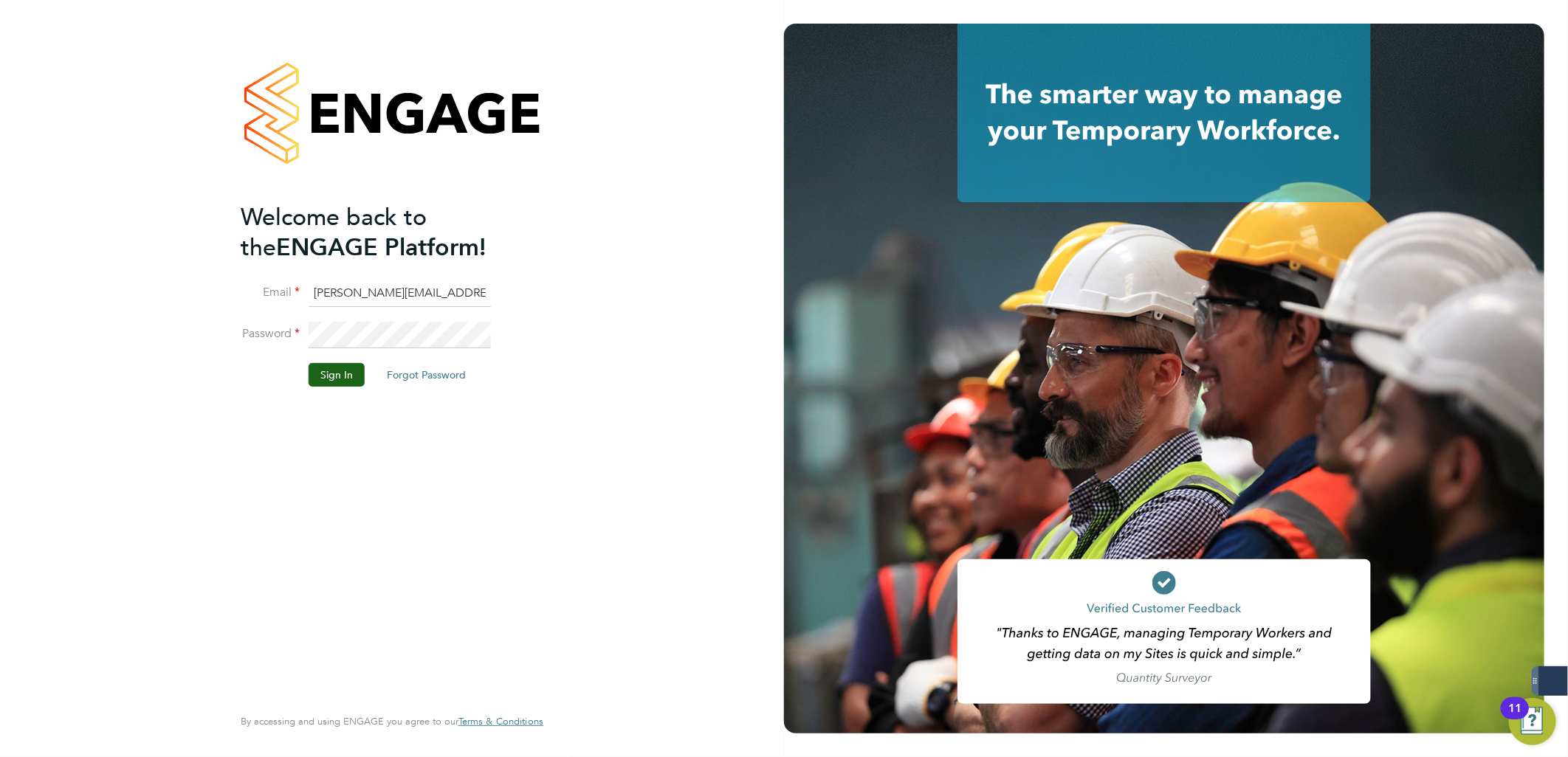
click at [393, 285] on input "ellie.mandell@konnectrecruit.co.uk" at bounding box center [400, 294] width 182 height 27
type input "[PERSON_NAME][EMAIL_ADDRESS][PERSON_NAME][DOMAIN_NAME]"
click at [400, 351] on li "Password" at bounding box center [384, 342] width 288 height 41
click at [345, 374] on button "Sign In" at bounding box center [337, 374] width 57 height 23
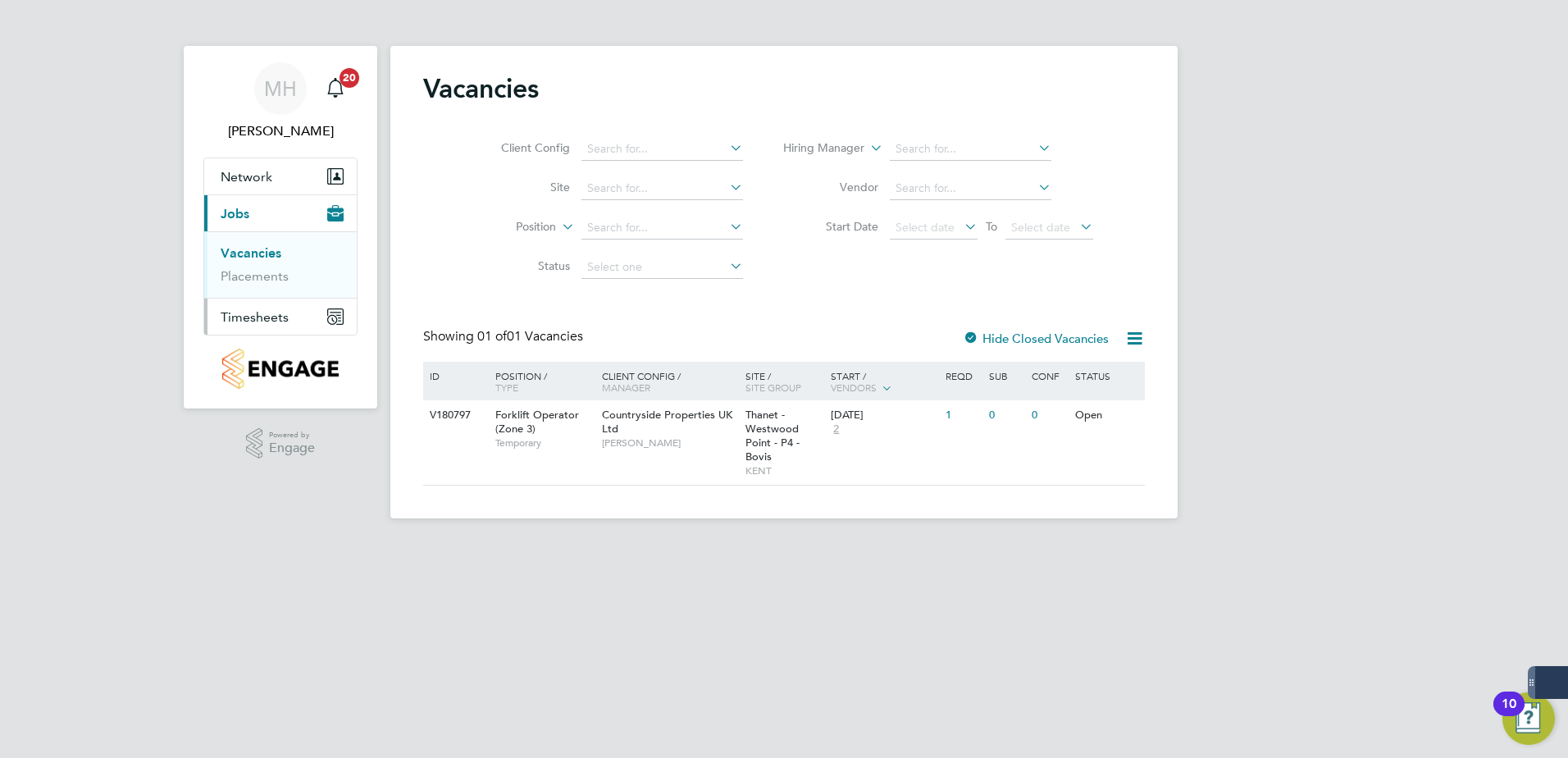
click at [264, 320] on span "Timesheets" at bounding box center [255, 317] width 68 height 15
click at [238, 288] on link "Timesheets" at bounding box center [255, 290] width 68 height 15
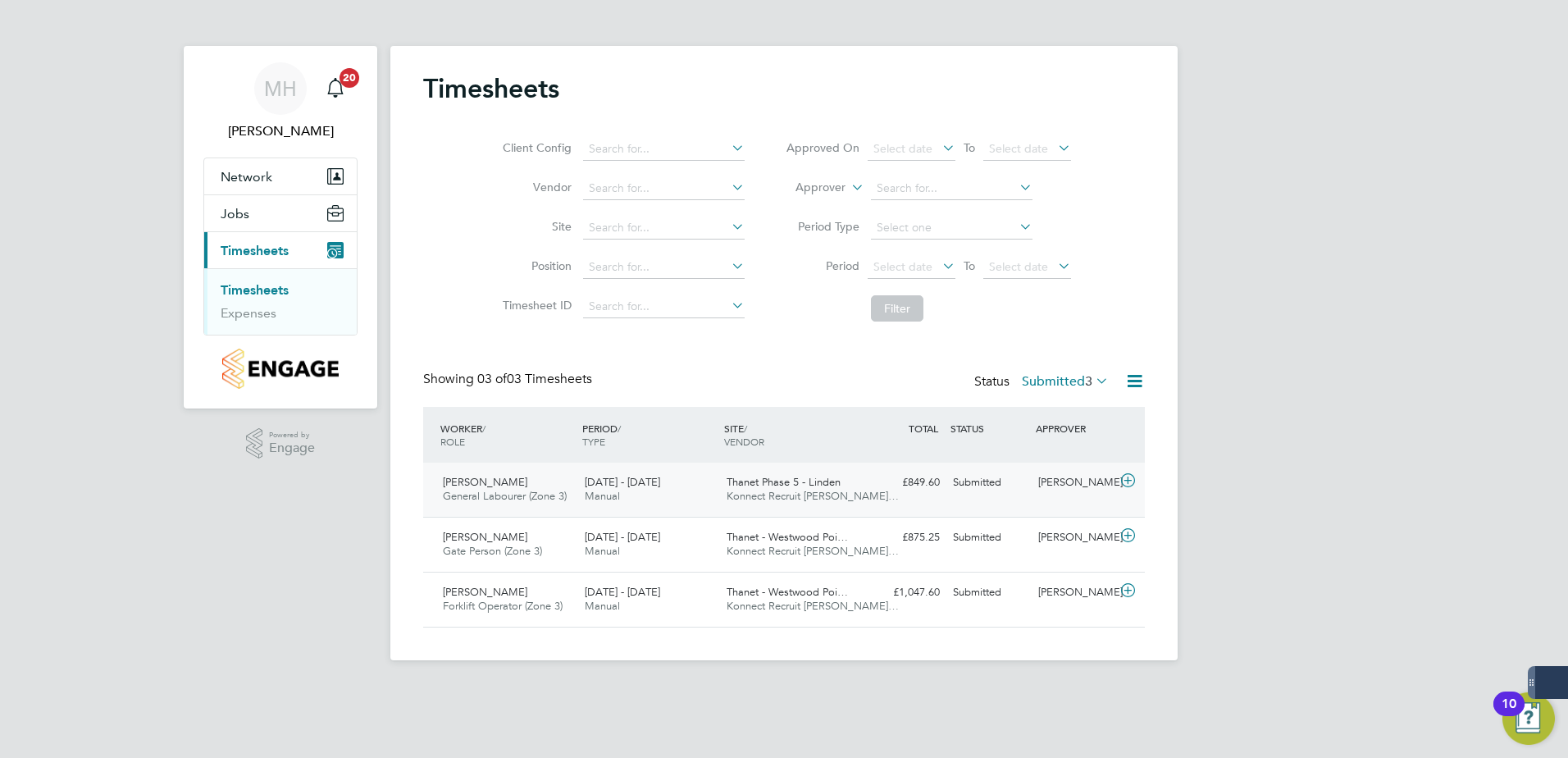
click at [1135, 482] on icon at bounding box center [1128, 481] width 21 height 13
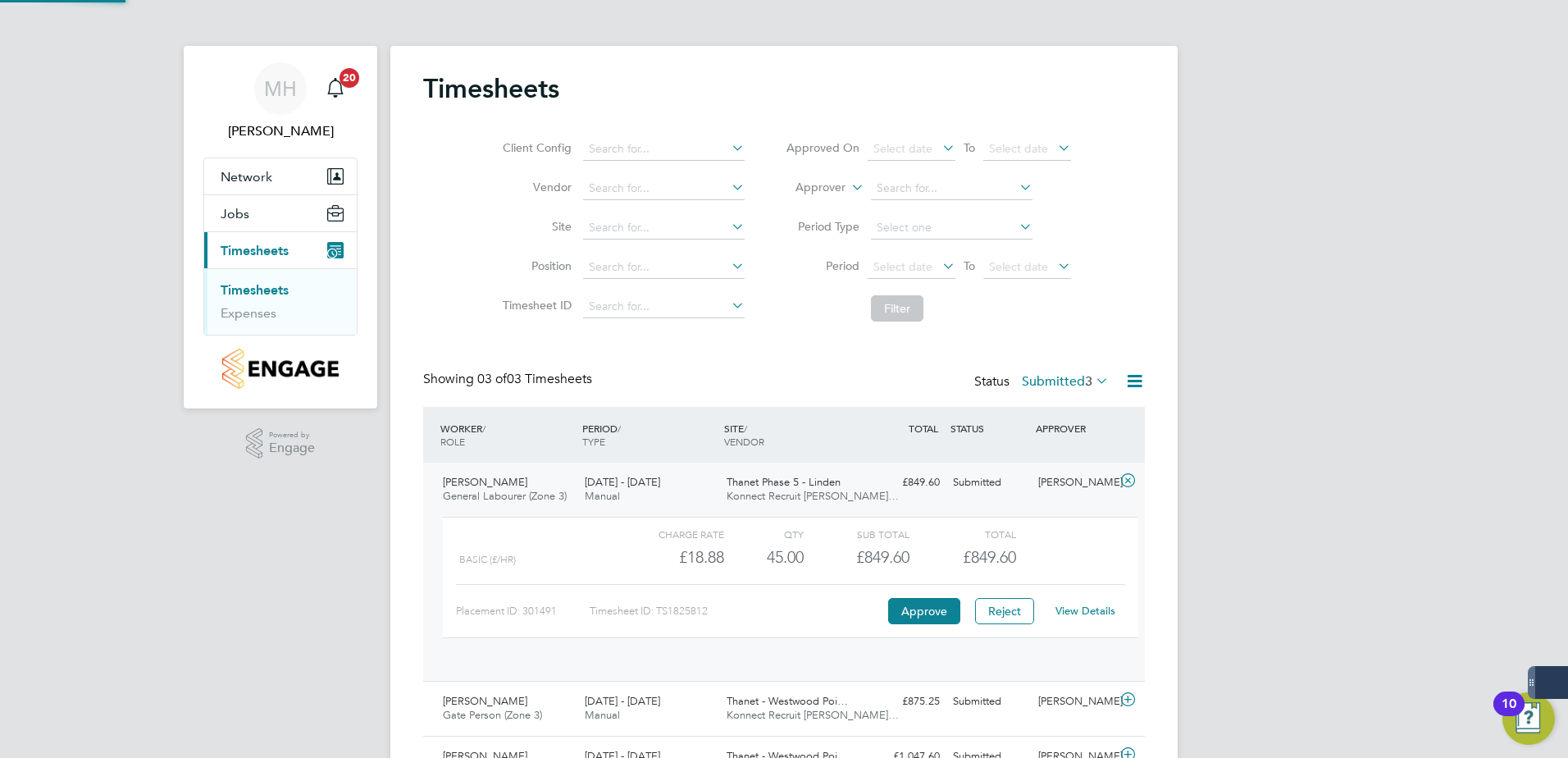
scroll to position [28, 160]
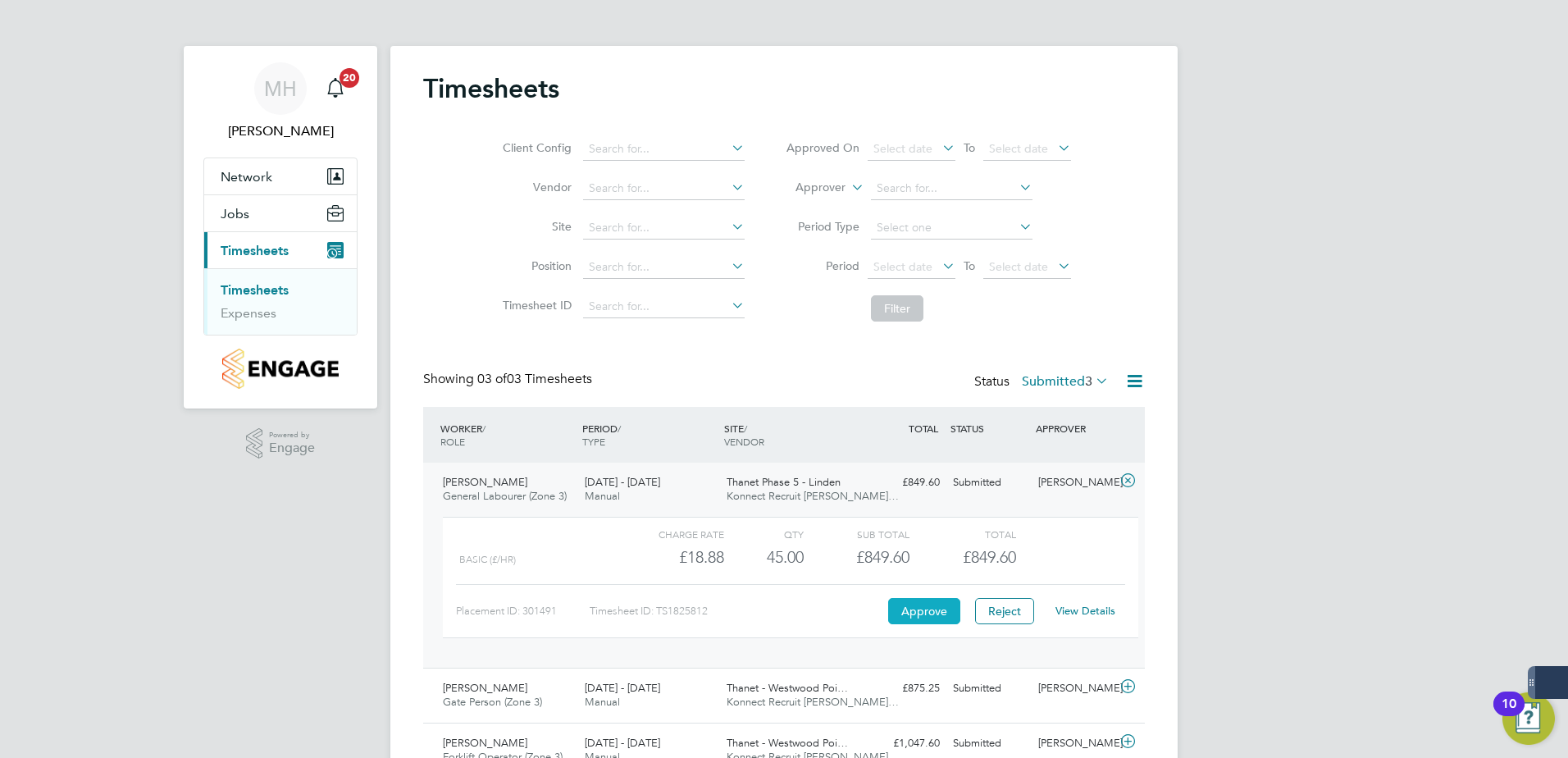
click at [945, 606] on button "Approve" at bounding box center [924, 611] width 72 height 26
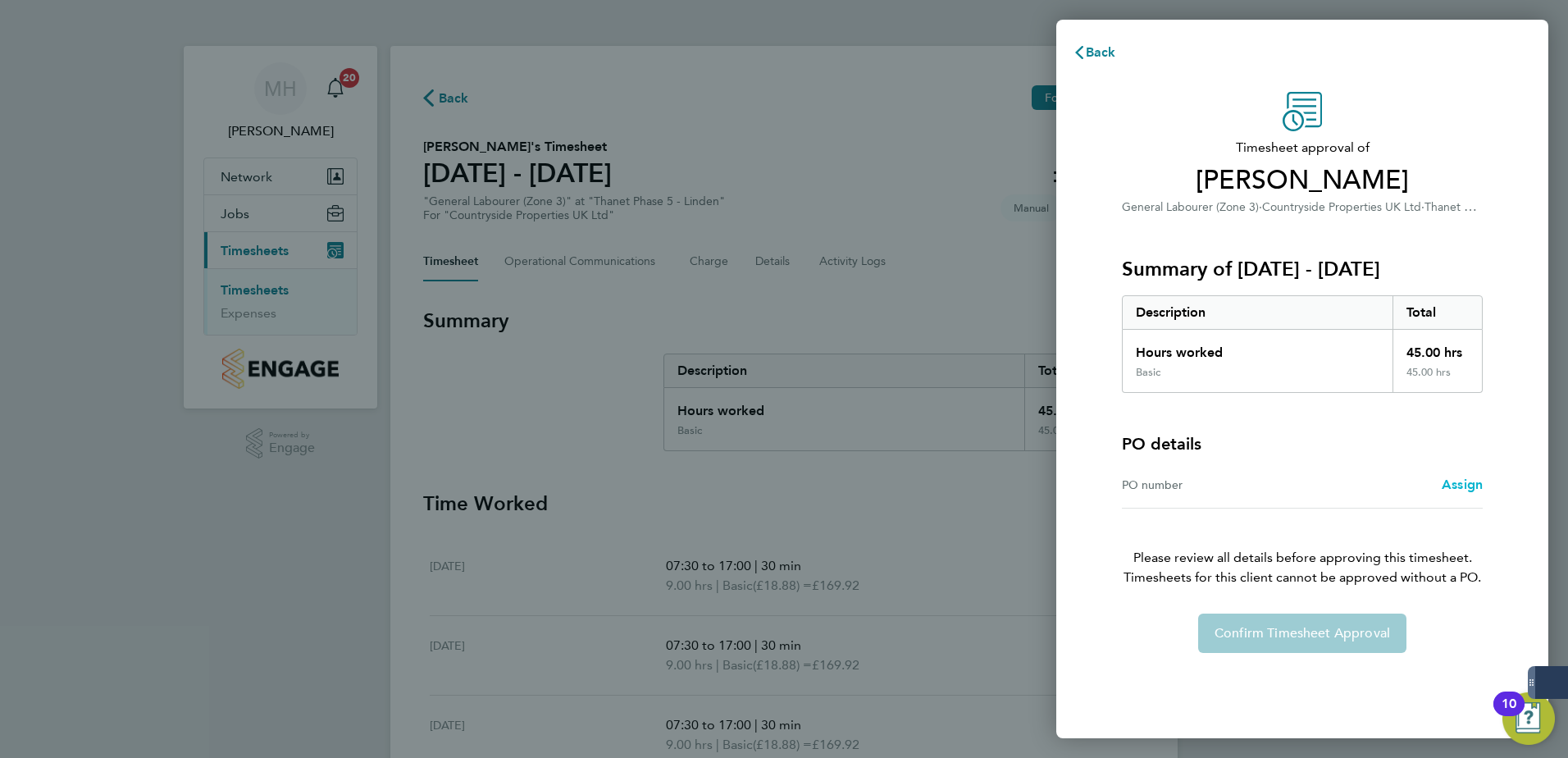
click at [1453, 484] on span "Assign" at bounding box center [1463, 484] width 41 height 15
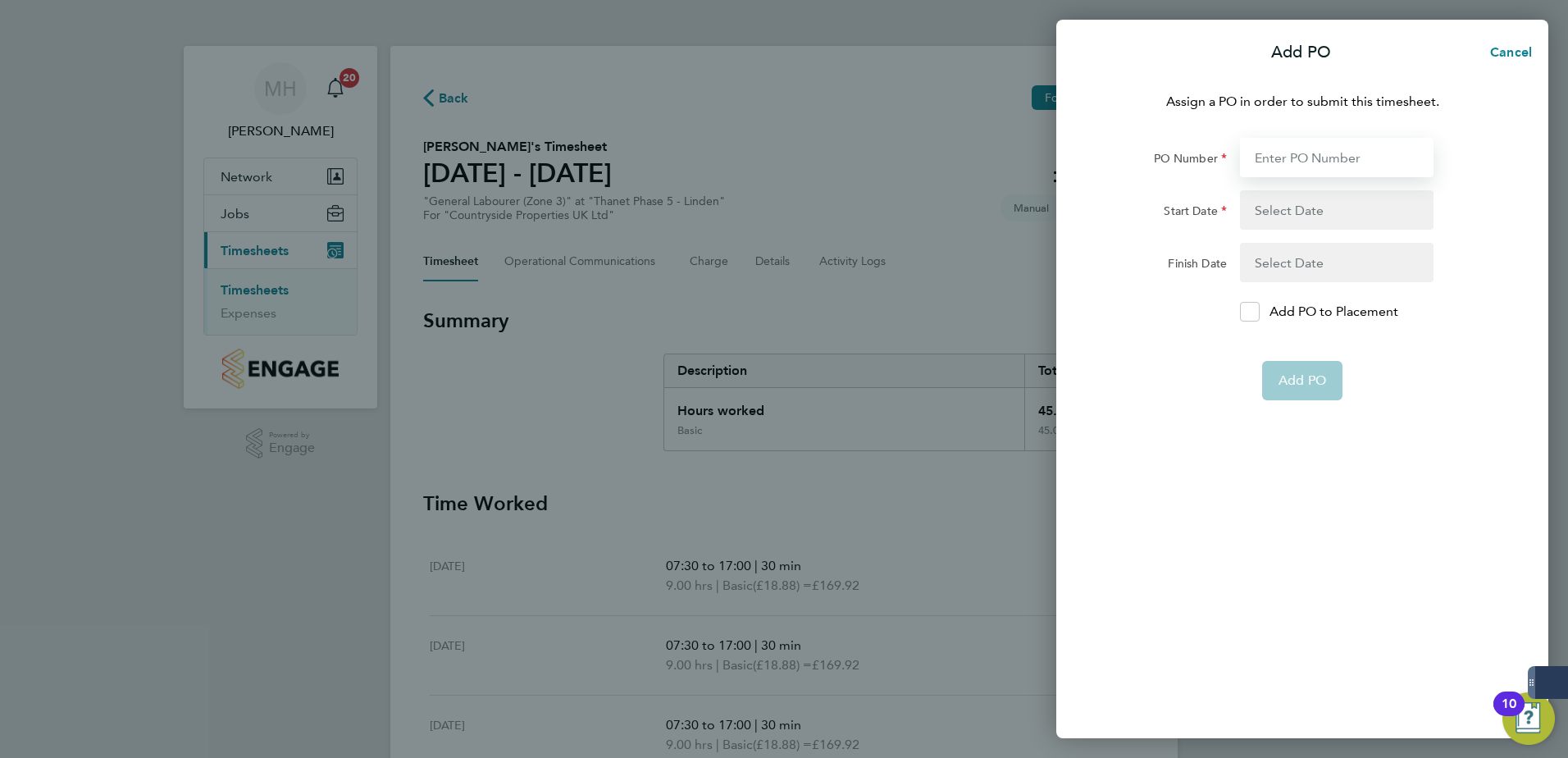
click at [1275, 157] on input "PO Number" at bounding box center [1337, 158] width 194 height 39
type input "1234569"
type input "07 Sep 25"
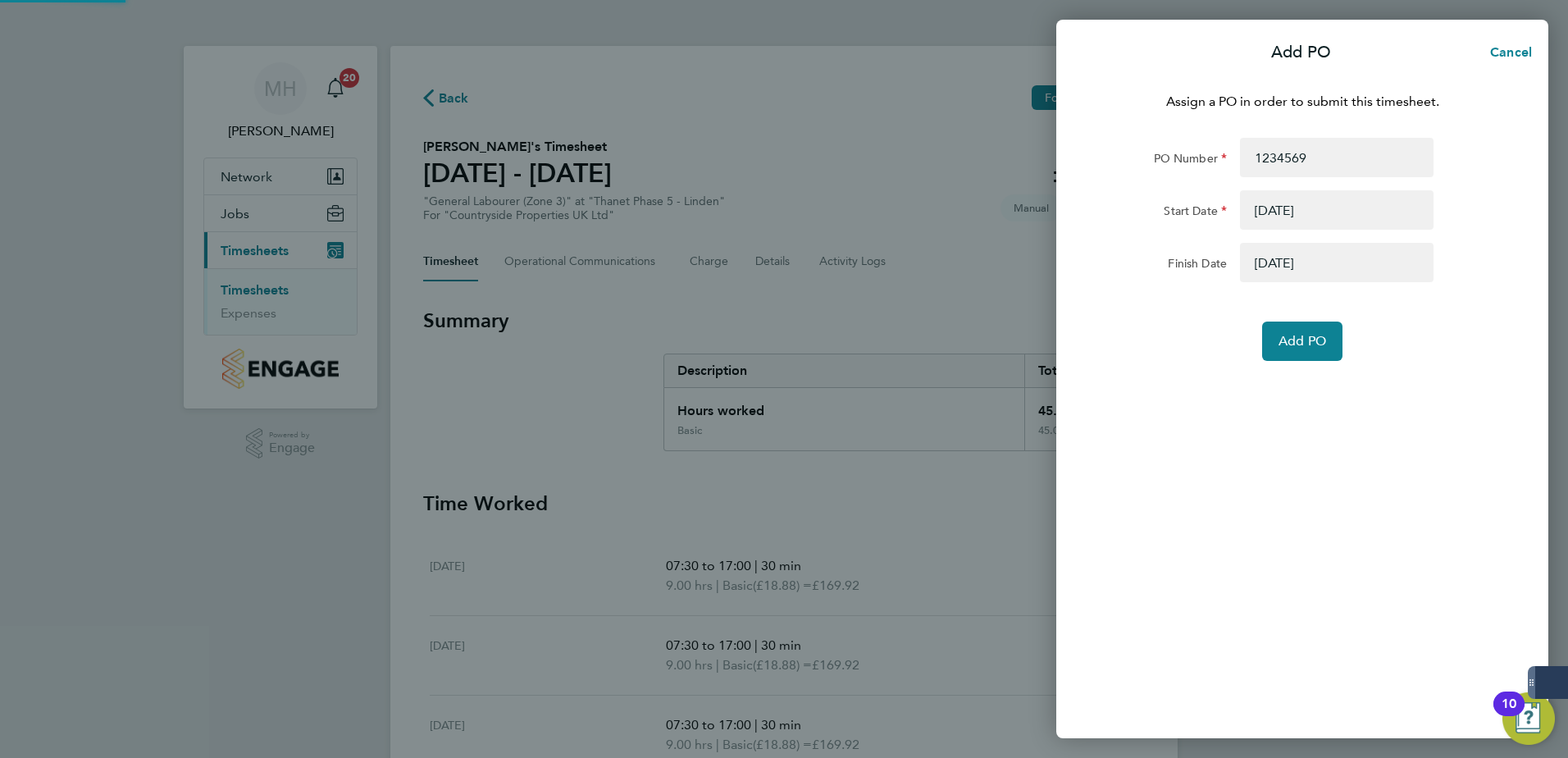
click at [1303, 207] on button "button" at bounding box center [1337, 210] width 194 height 39
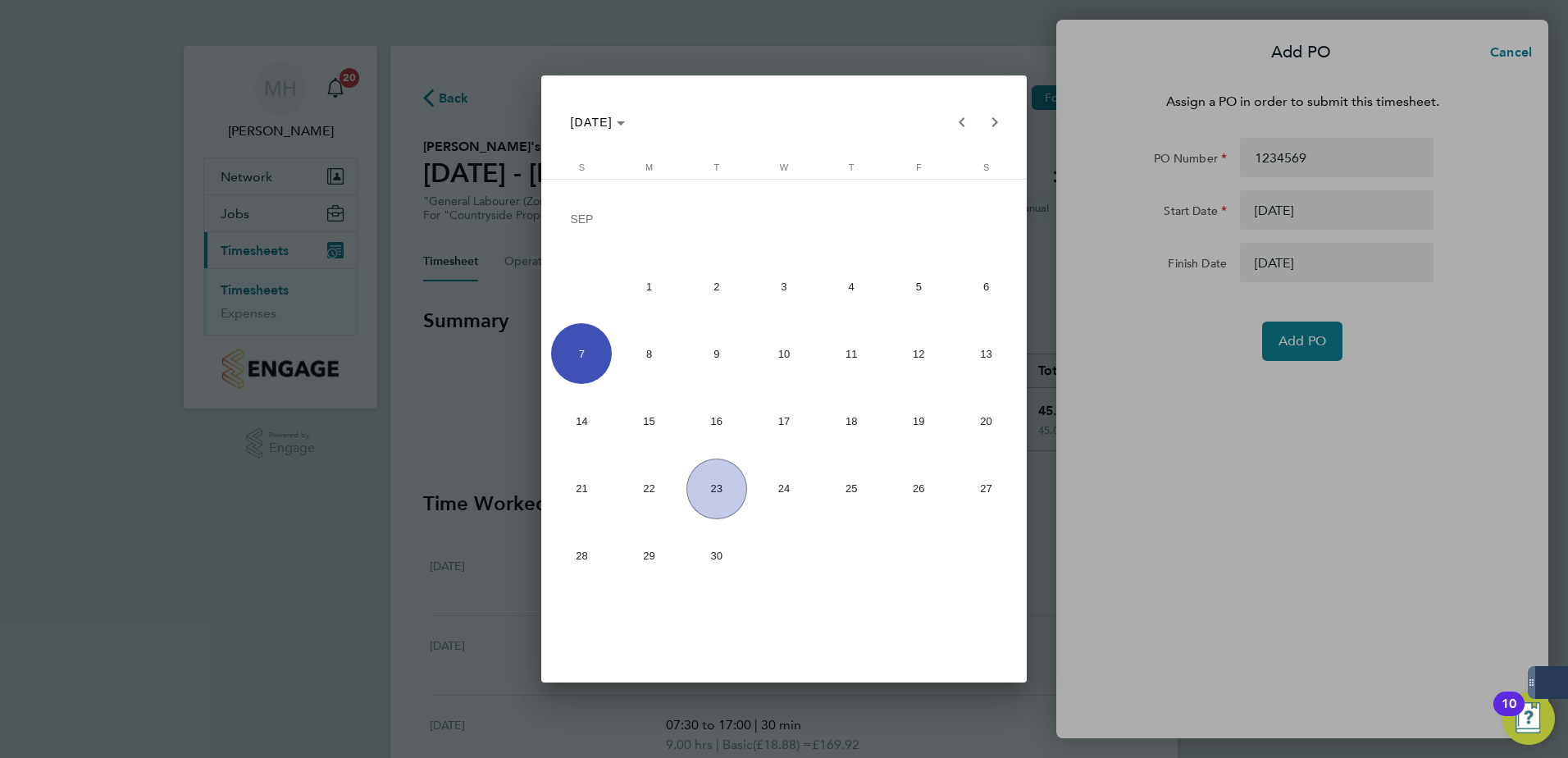
click at [1372, 208] on div at bounding box center [784, 379] width 1568 height 758
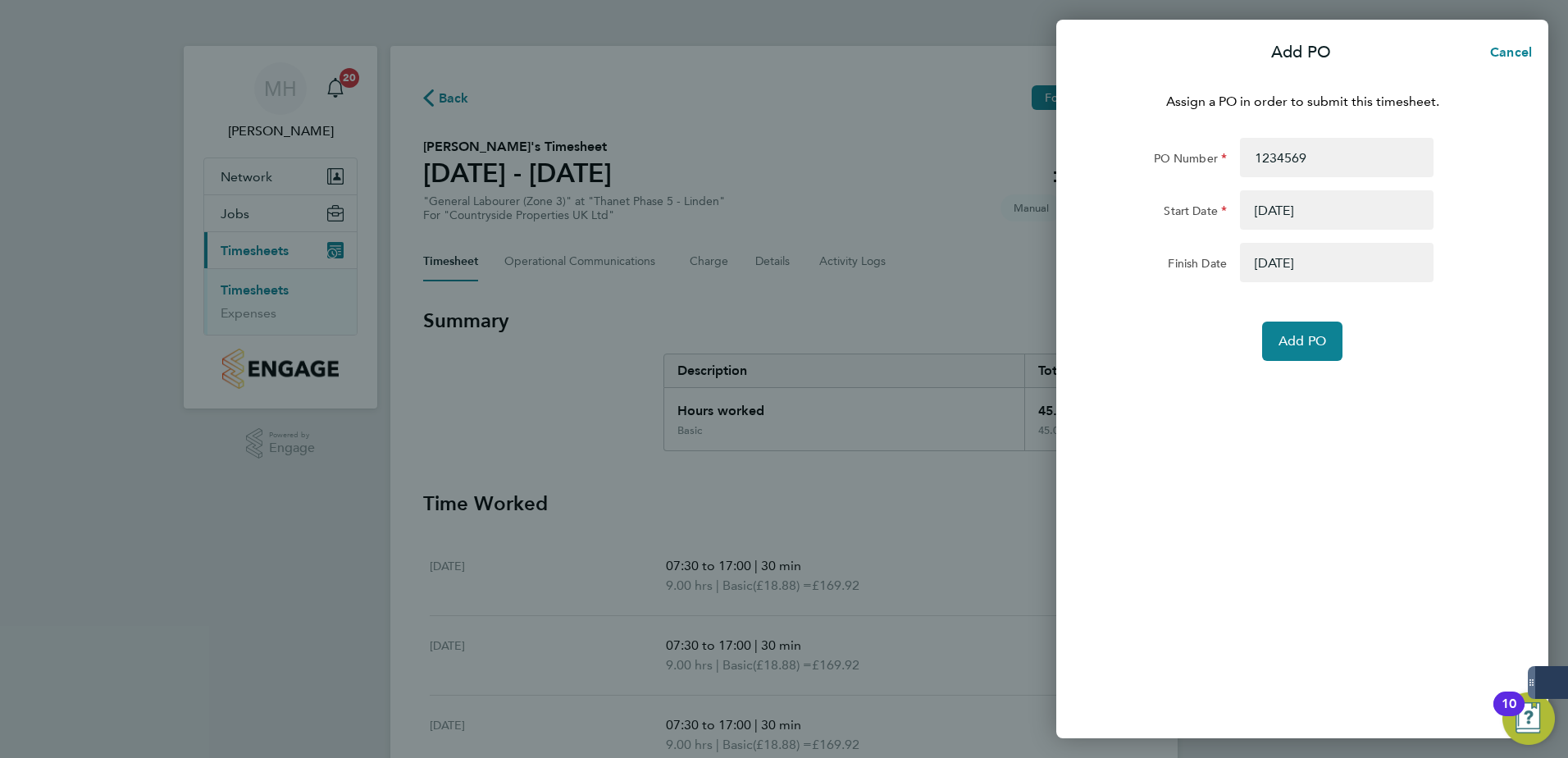
click at [1337, 283] on form "PO Number 1234569 Start Date 07 Sep 25 Finish Date 30 Sep 25 Add PO" at bounding box center [1302, 249] width 400 height 223
click at [1346, 273] on button "button" at bounding box center [1337, 263] width 194 height 39
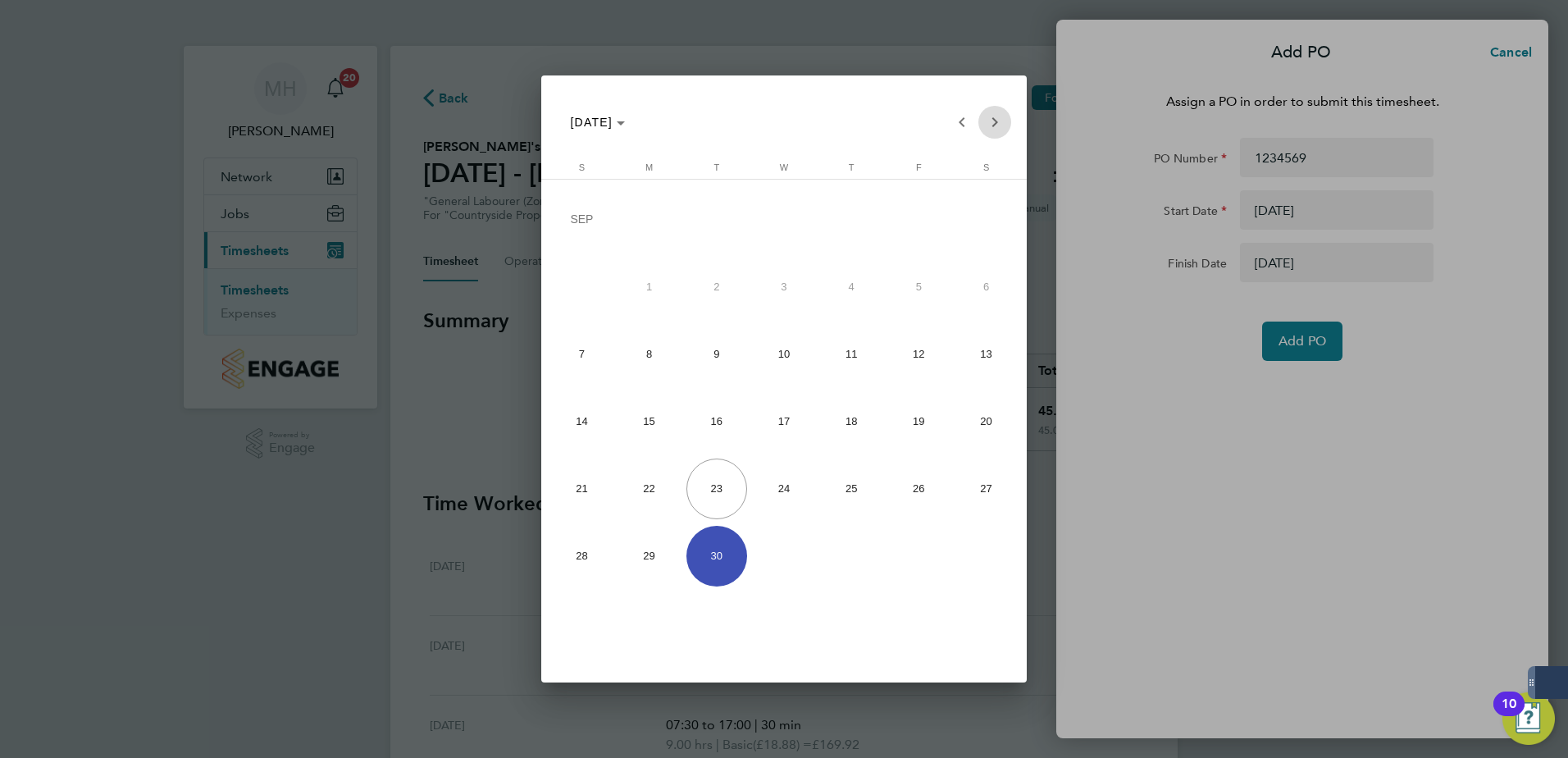
click at [989, 125] on span "Next month" at bounding box center [995, 122] width 33 height 33
click at [943, 500] on span "31" at bounding box center [919, 493] width 61 height 61
type input "31 Oct 25"
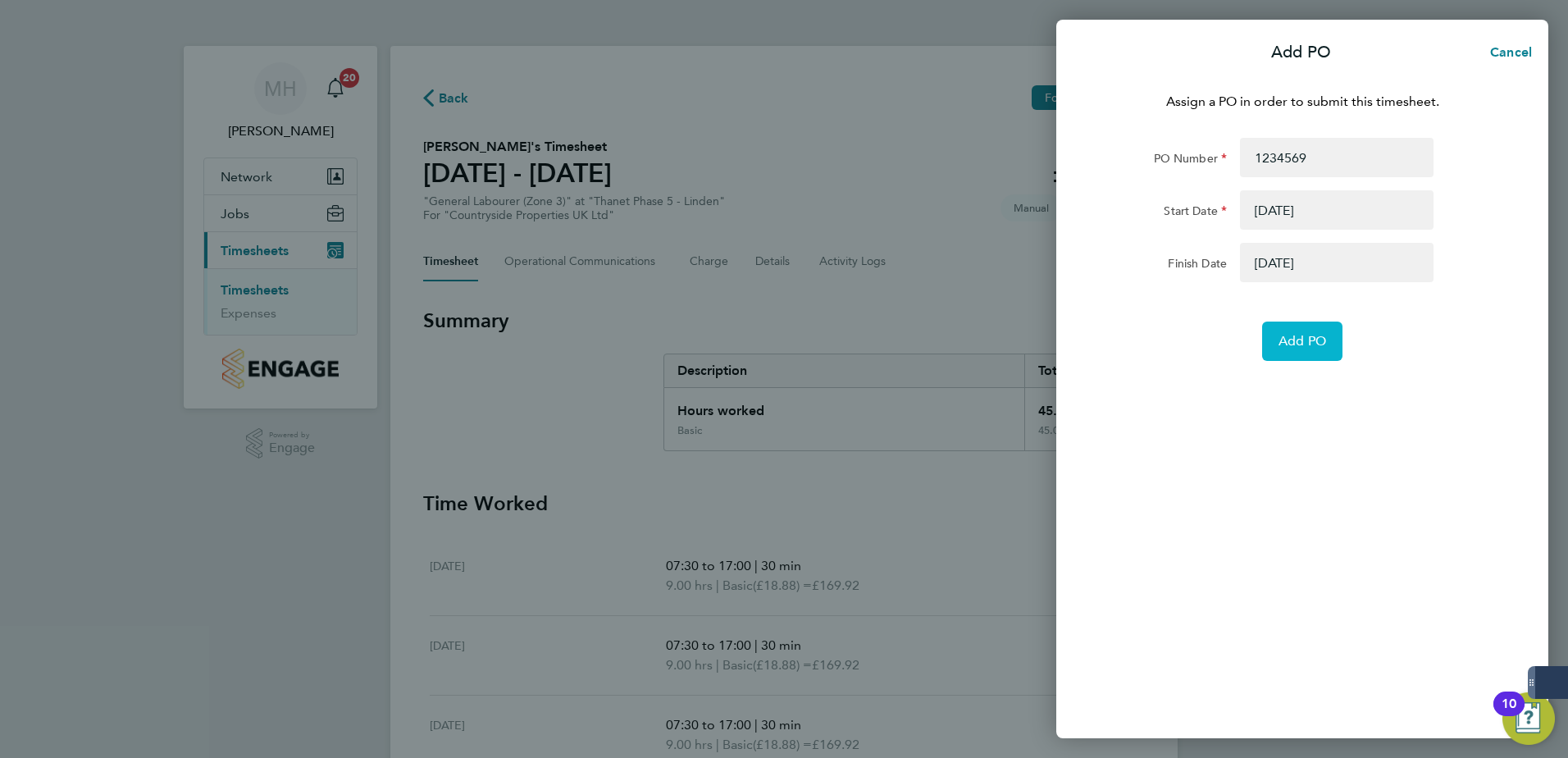
click at [1323, 333] on span "Add PO" at bounding box center [1302, 341] width 48 height 16
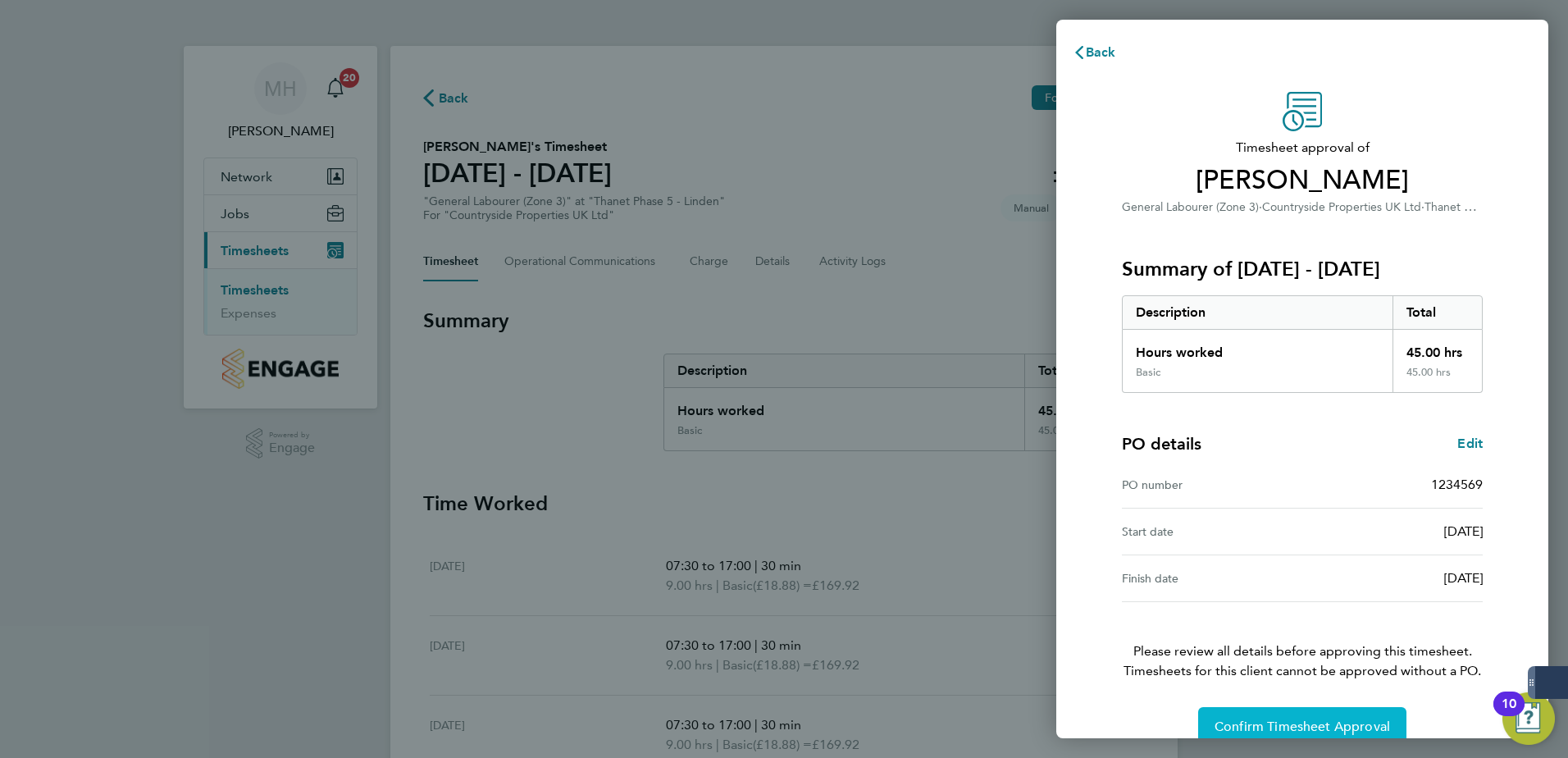
click at [1351, 710] on button "Confirm Timesheet Approval" at bounding box center [1302, 727] width 208 height 39
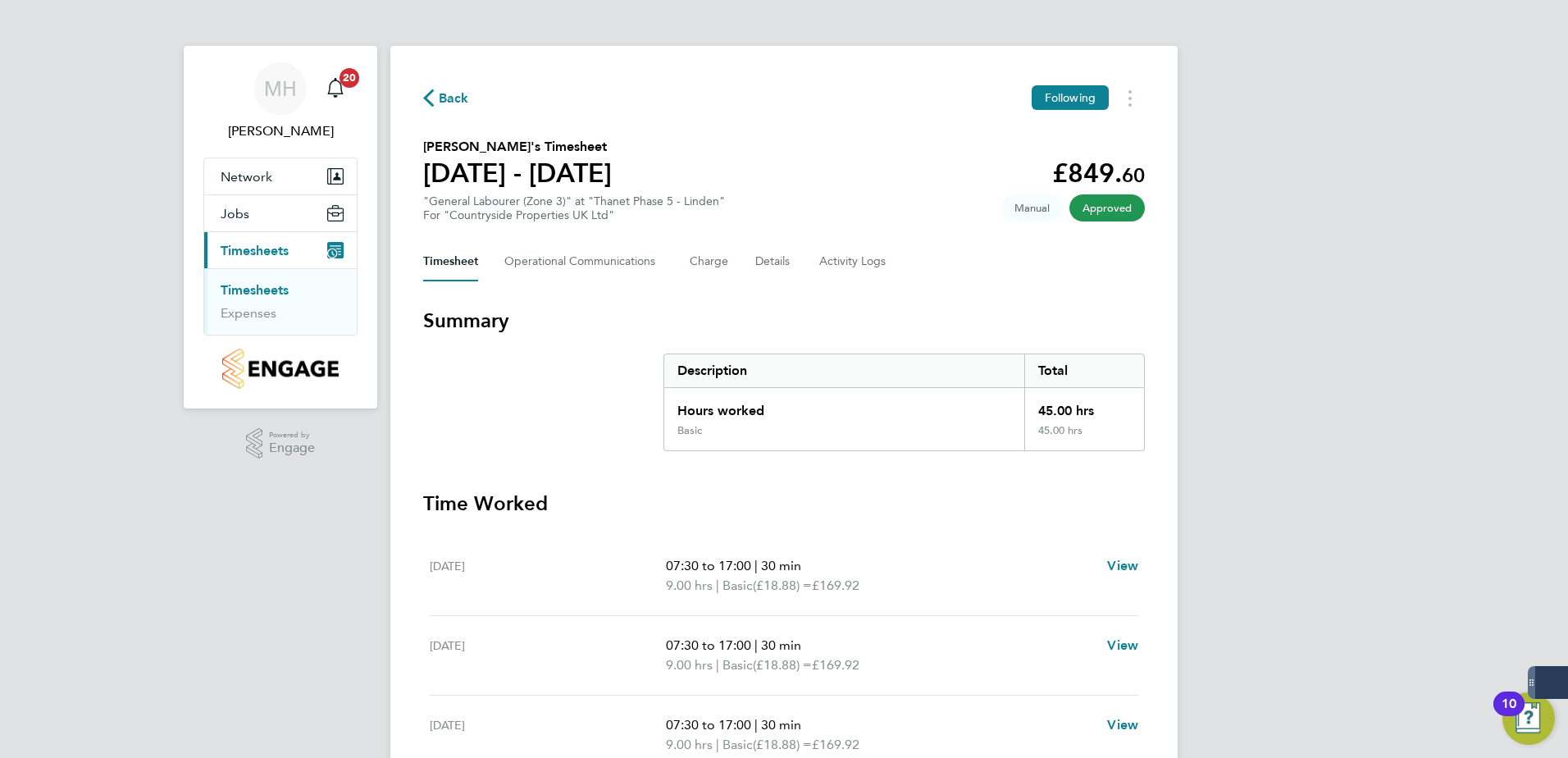
click at [280, 291] on link "Timesheets" at bounding box center [255, 290] width 68 height 15
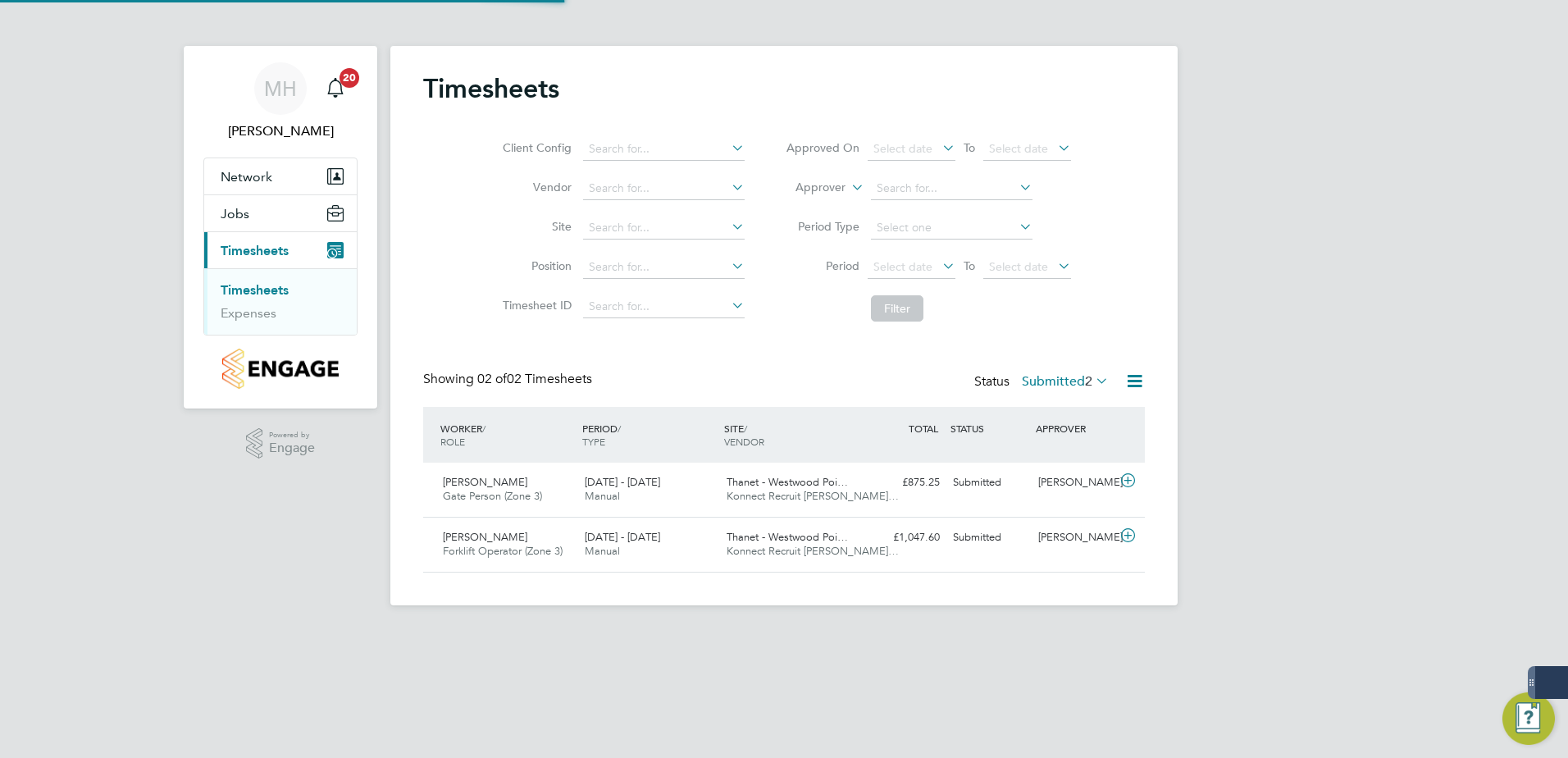
scroll to position [42, 143]
click at [1111, 485] on div "[PERSON_NAME]" at bounding box center [1074, 483] width 85 height 27
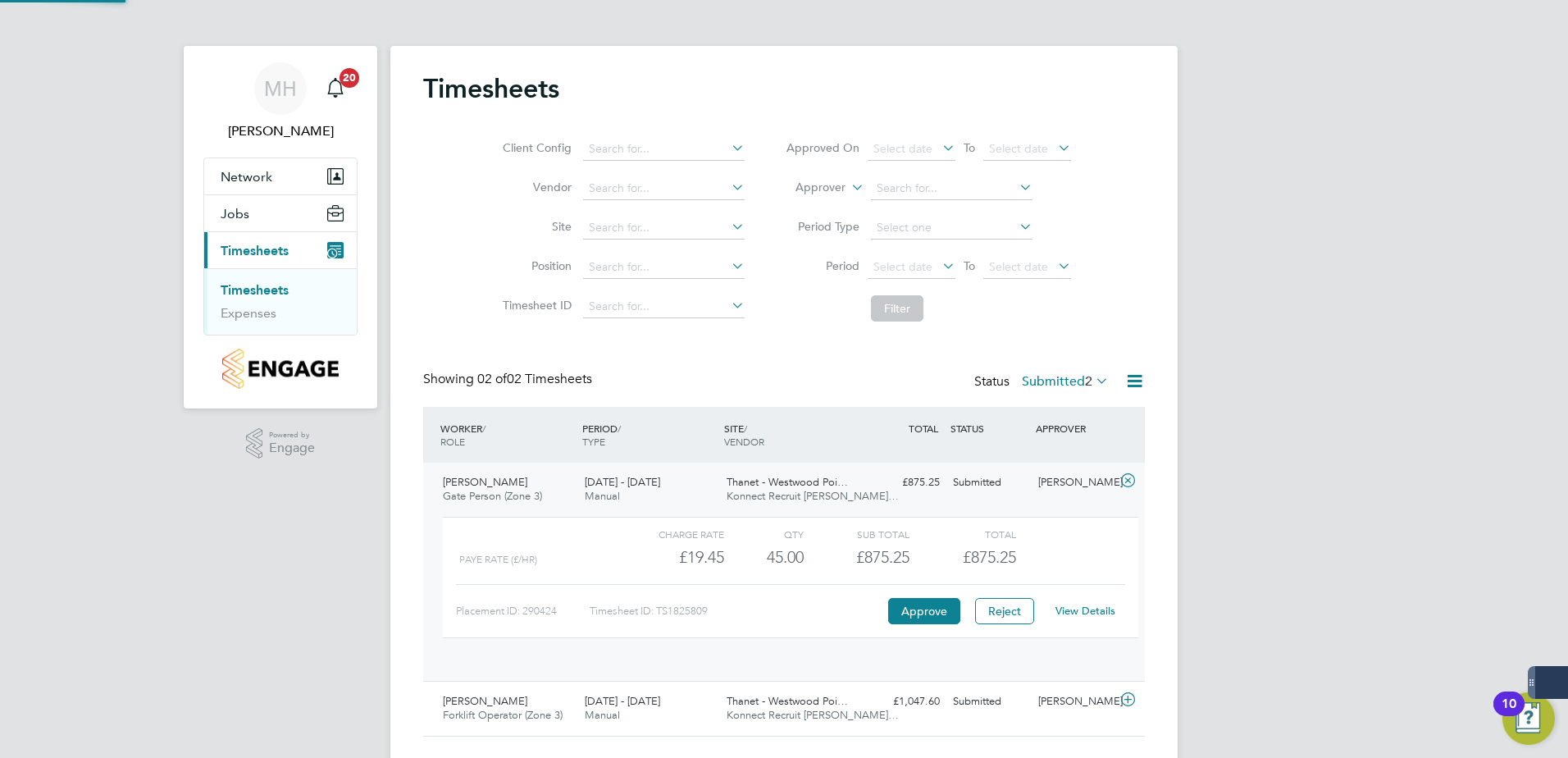
scroll to position [28, 160]
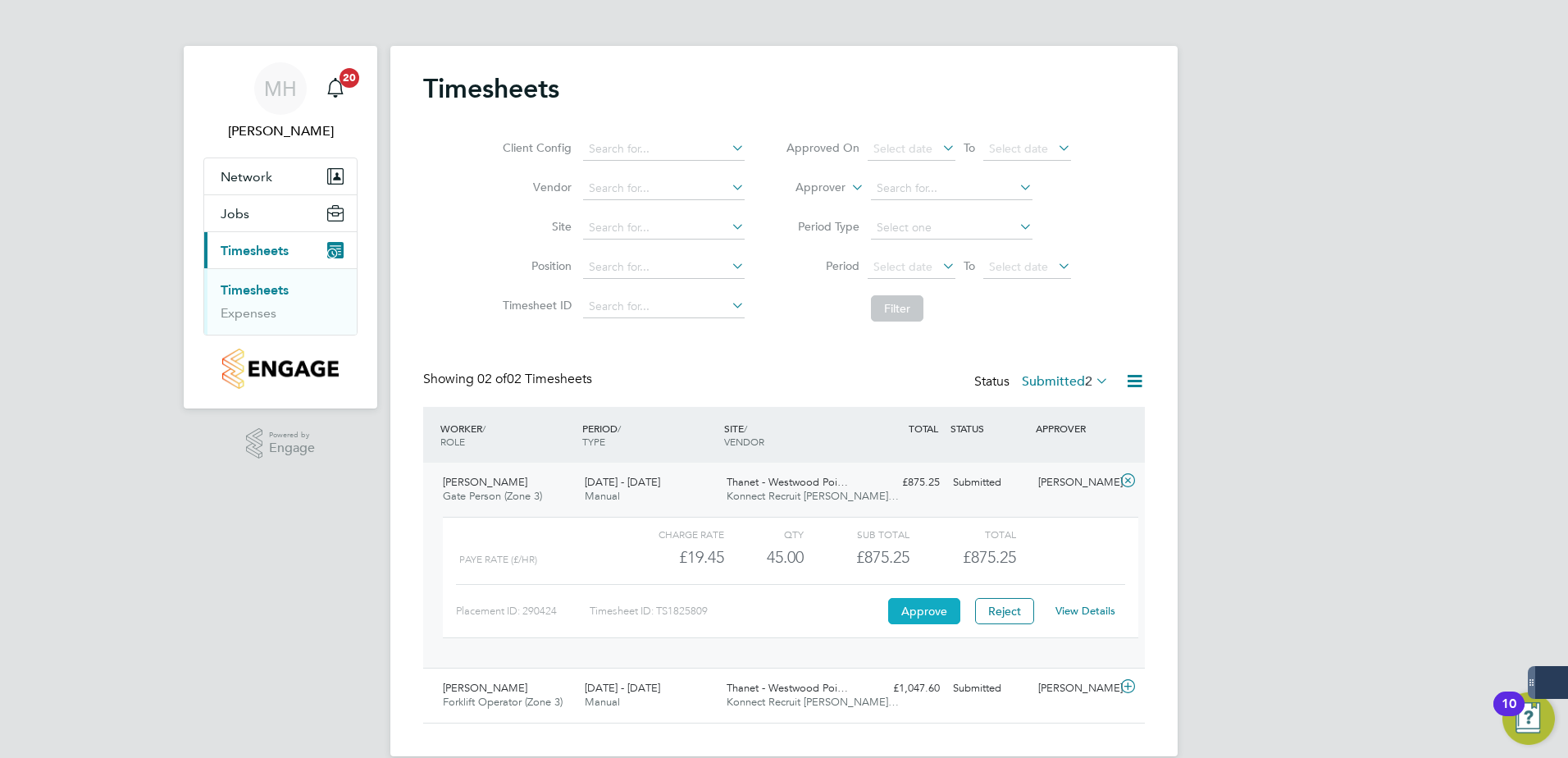
click at [915, 614] on button "Approve" at bounding box center [924, 611] width 72 height 26
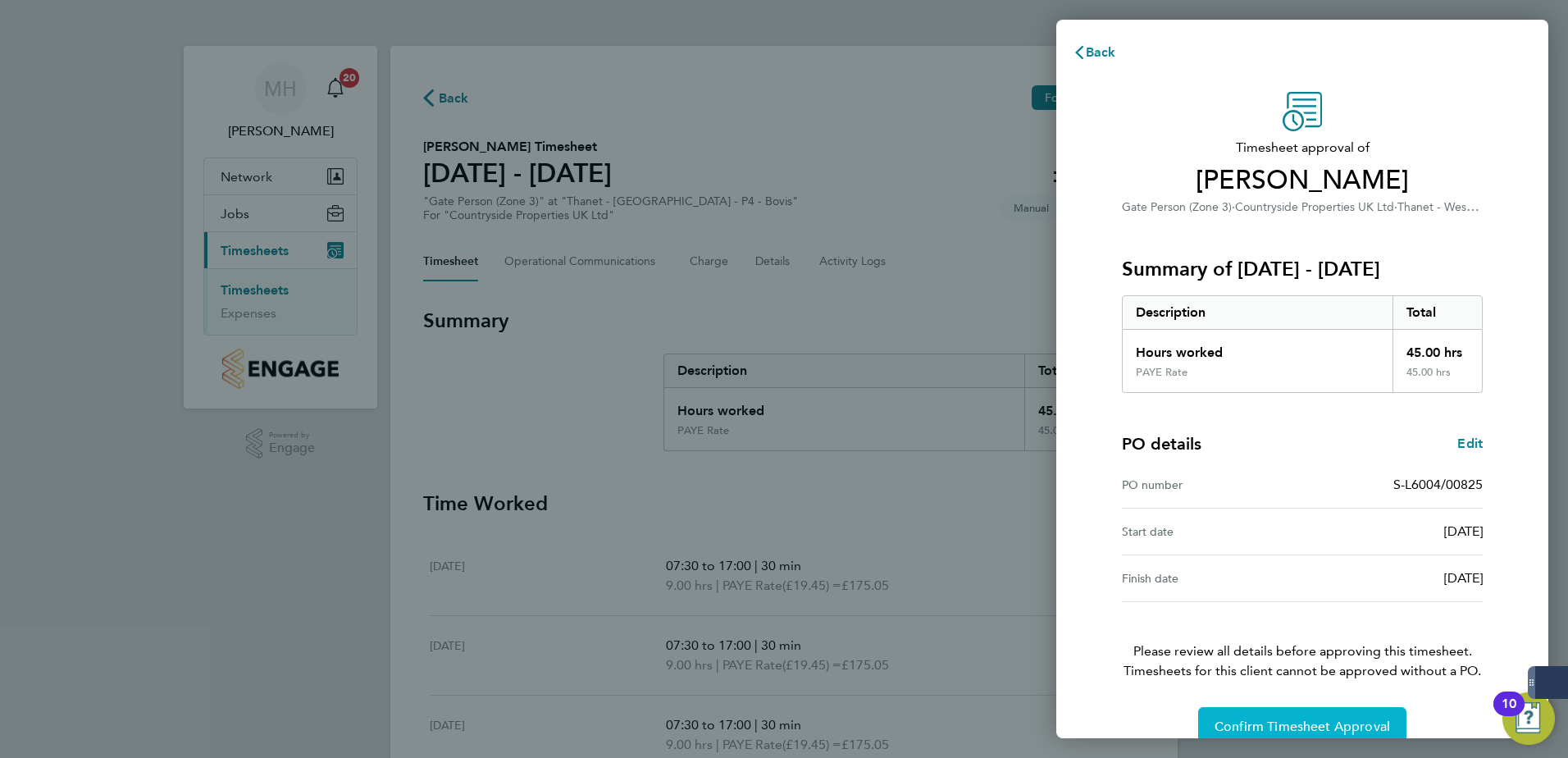
click at [1345, 729] on span "Confirm Timesheet Approval" at bounding box center [1302, 727] width 176 height 16
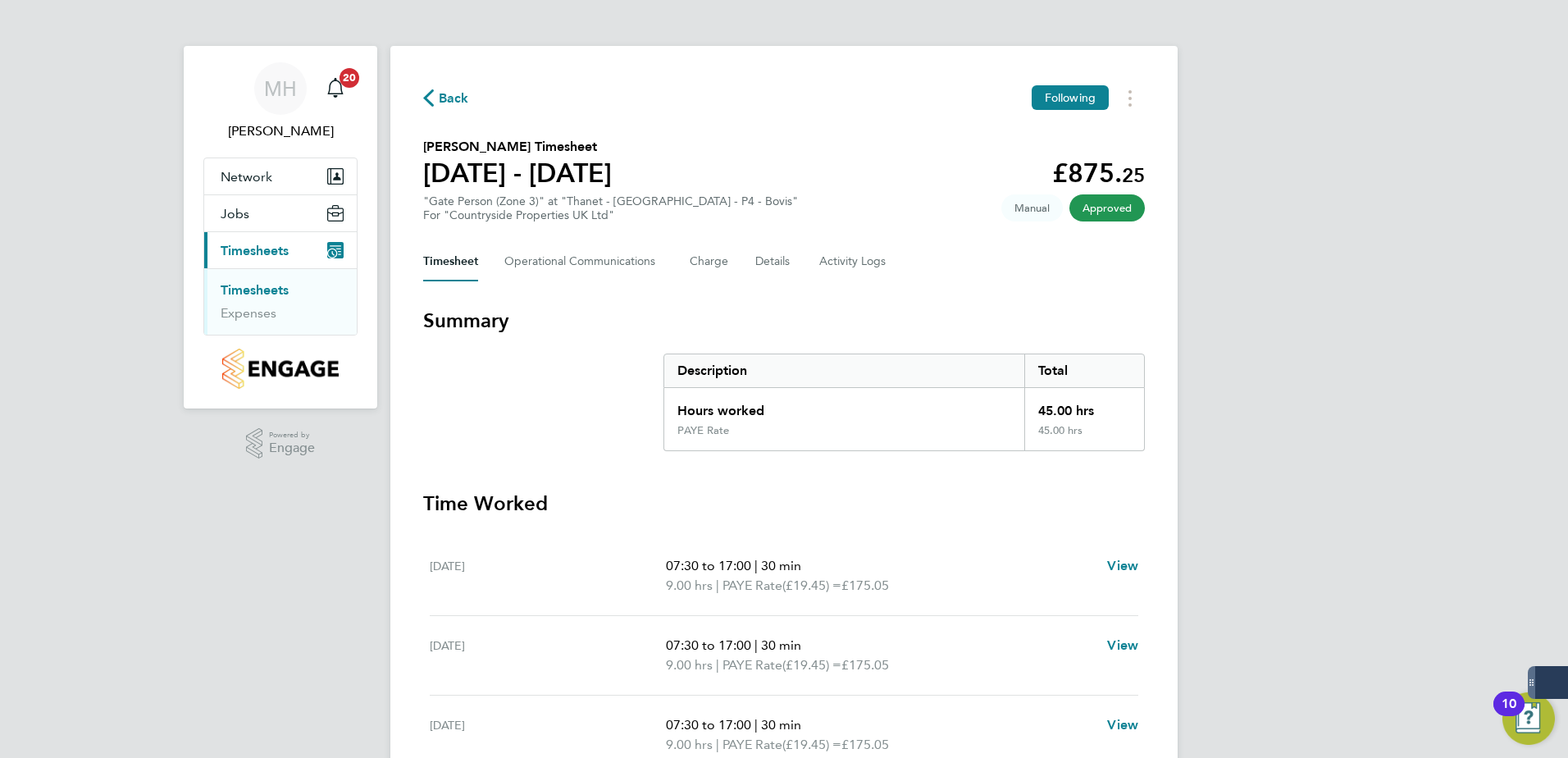
click at [274, 290] on link "Timesheets" at bounding box center [255, 290] width 68 height 15
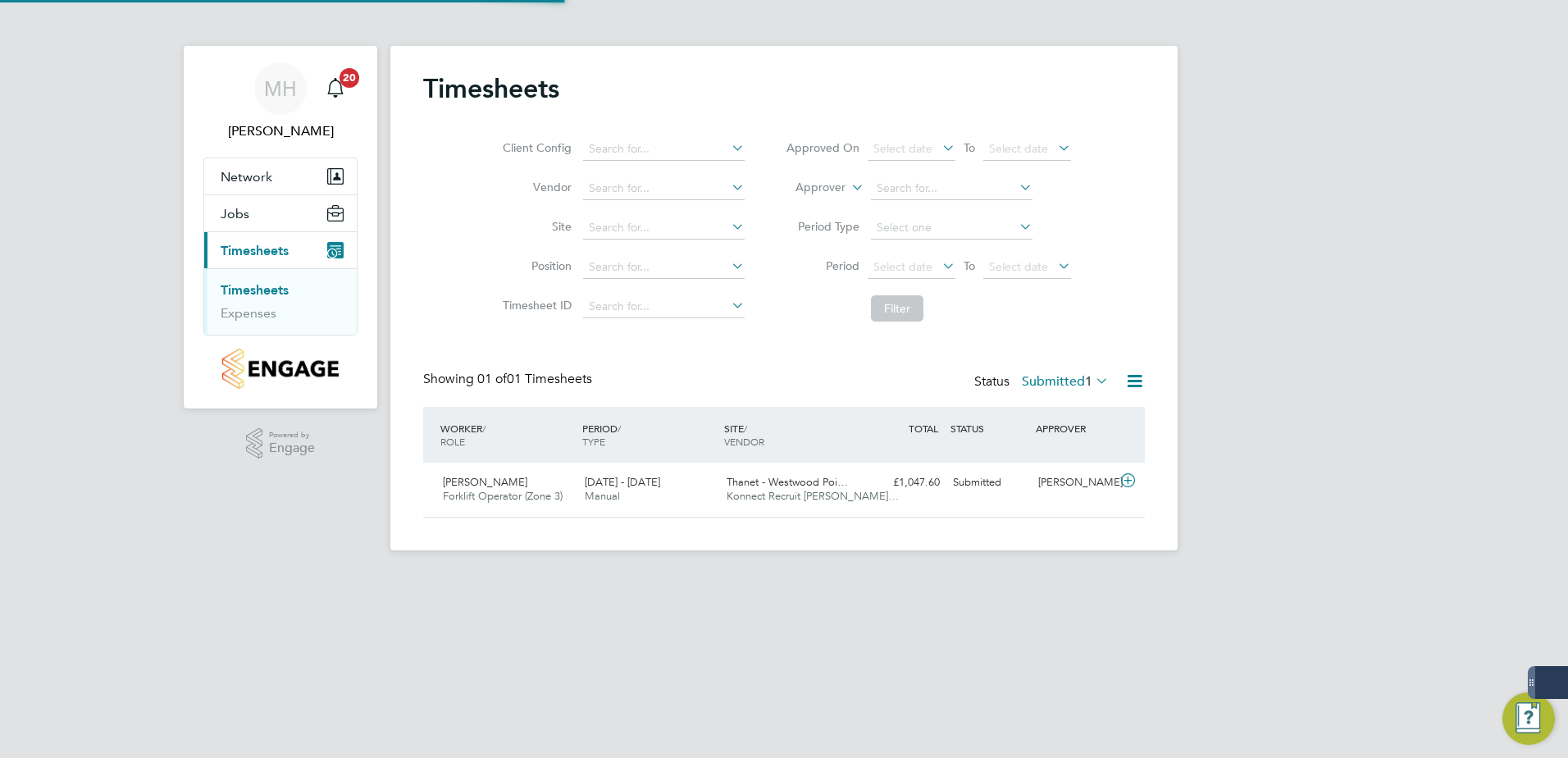
scroll to position [42, 143]
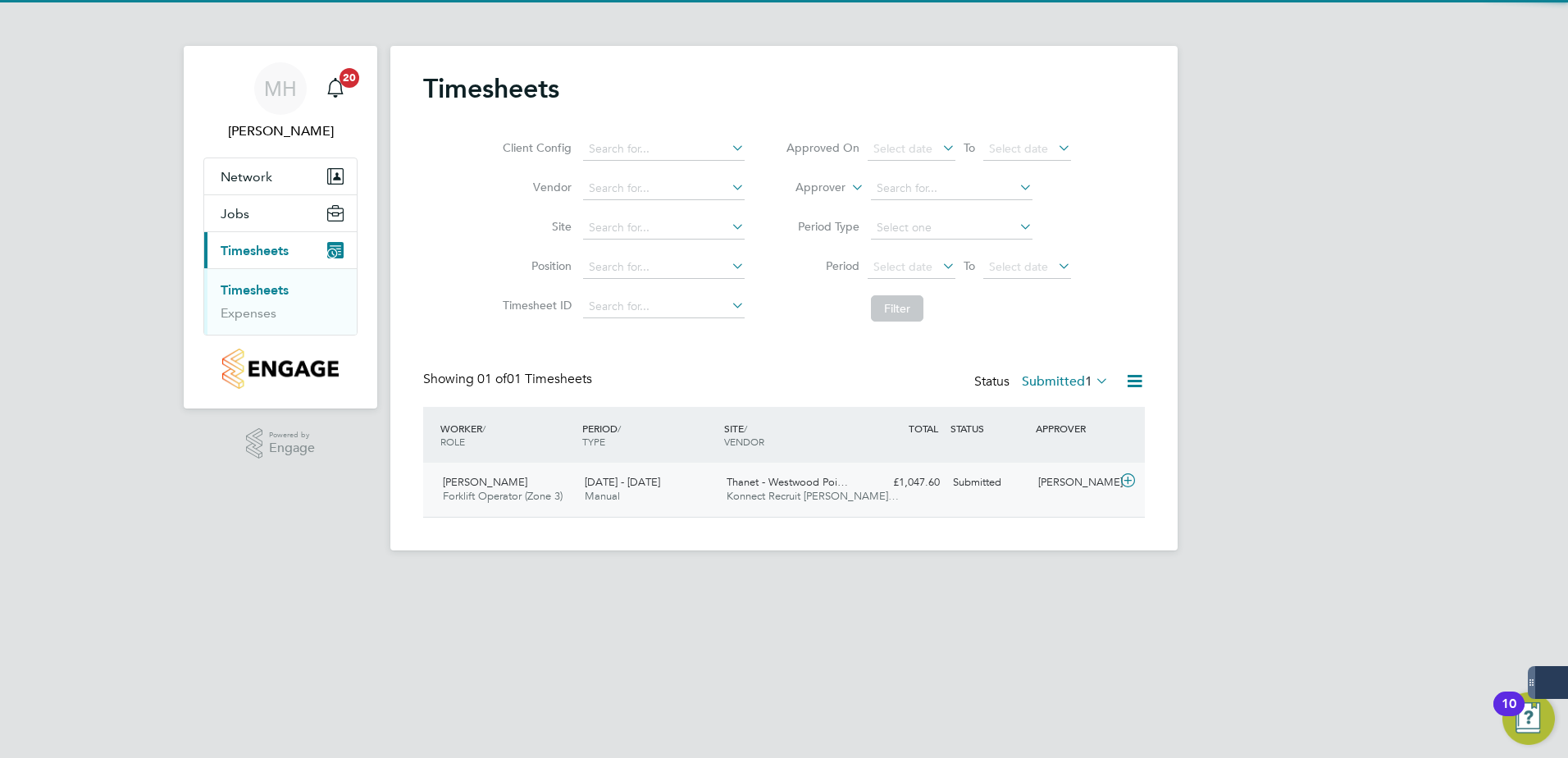
click at [809, 507] on div "Thanet - Westwood Poi… Konnect Recruit Souther…" at bounding box center [791, 490] width 142 height 41
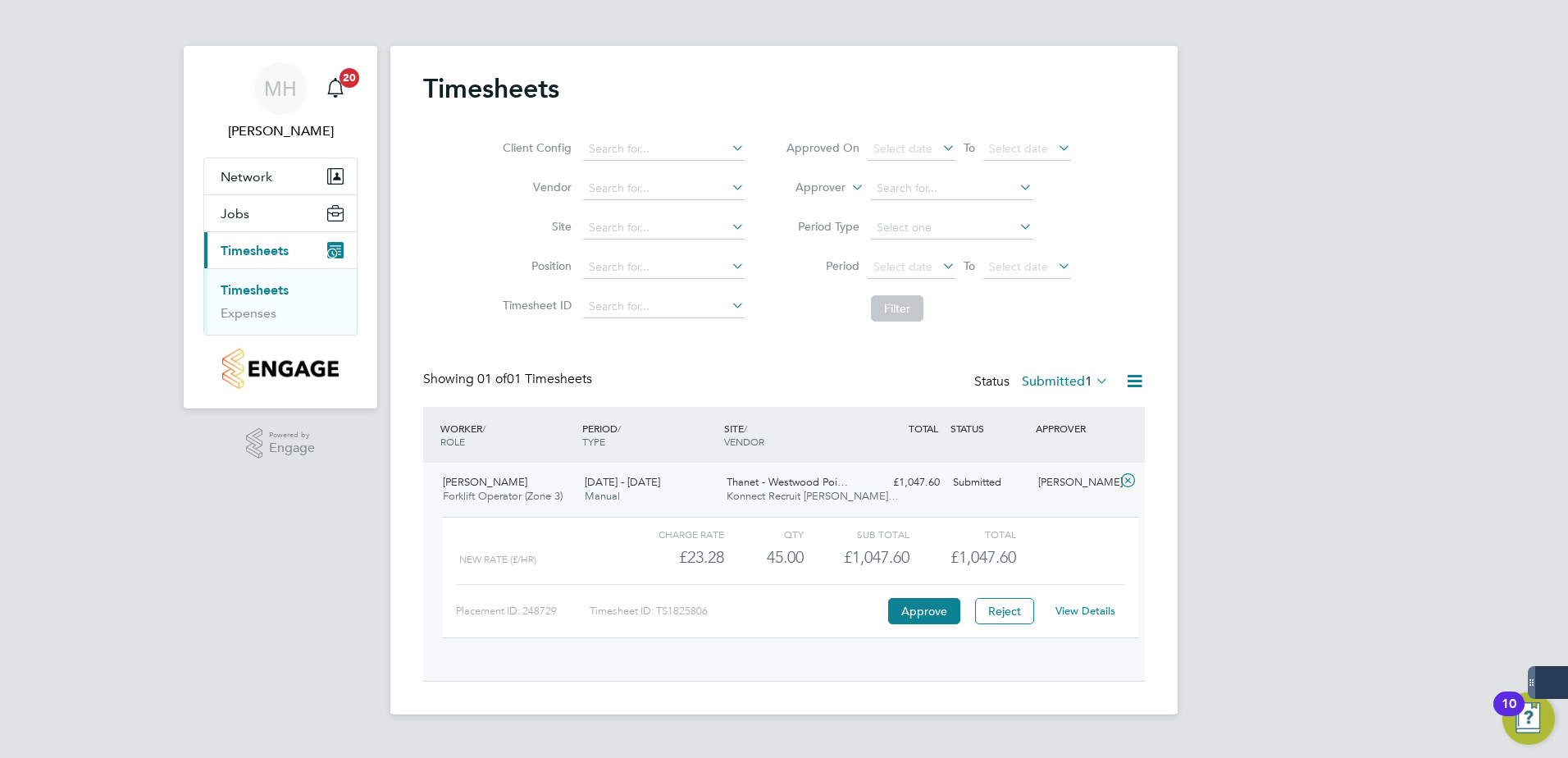
scroll to position [28, 160]
click at [919, 603] on button "Approve" at bounding box center [924, 611] width 72 height 26
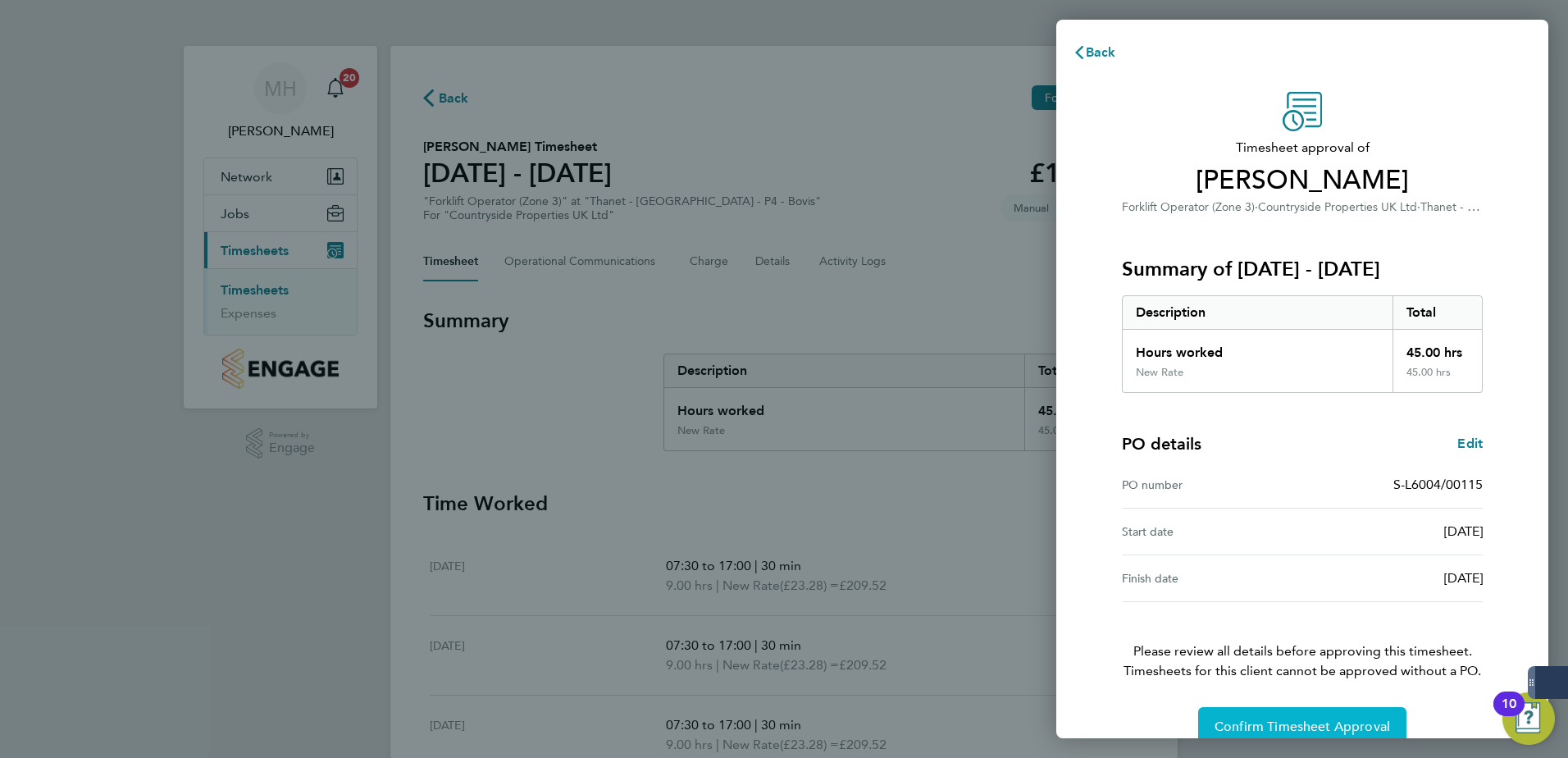
click at [1382, 709] on button "Confirm Timesheet Approval" at bounding box center [1302, 727] width 208 height 39
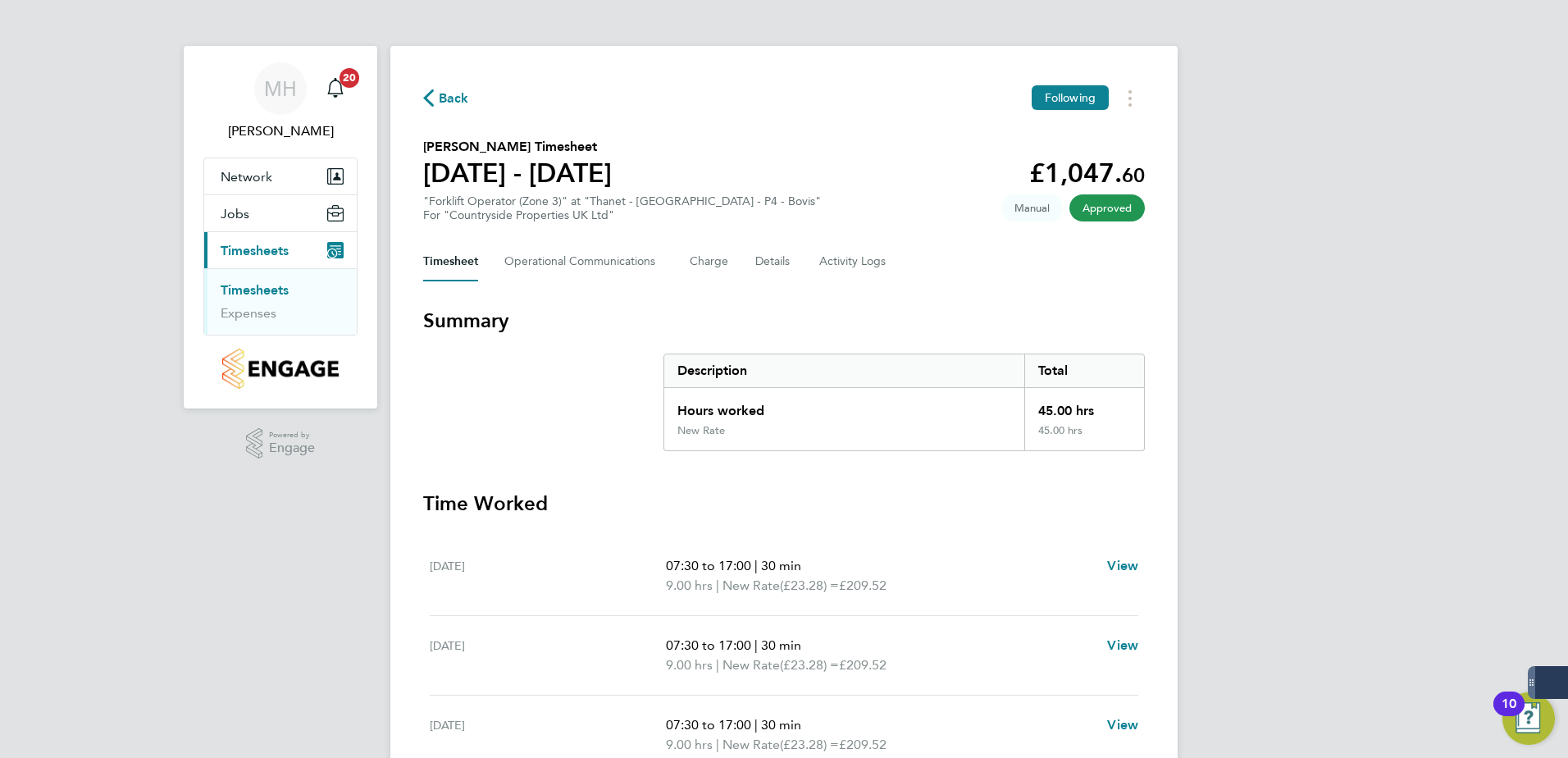
scroll to position [362, 0]
